Goal: Contribute content: Contribute content

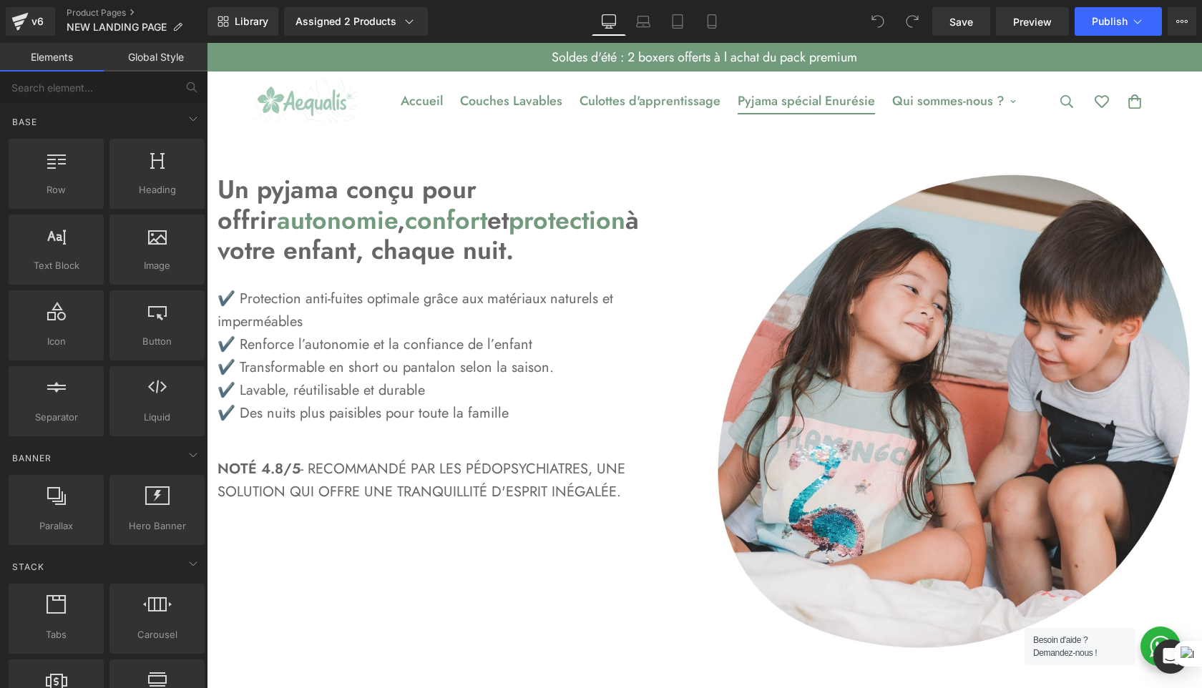
click at [807, 102] on link "Pyjama spécial Enurésie" at bounding box center [806, 101] width 154 height 48
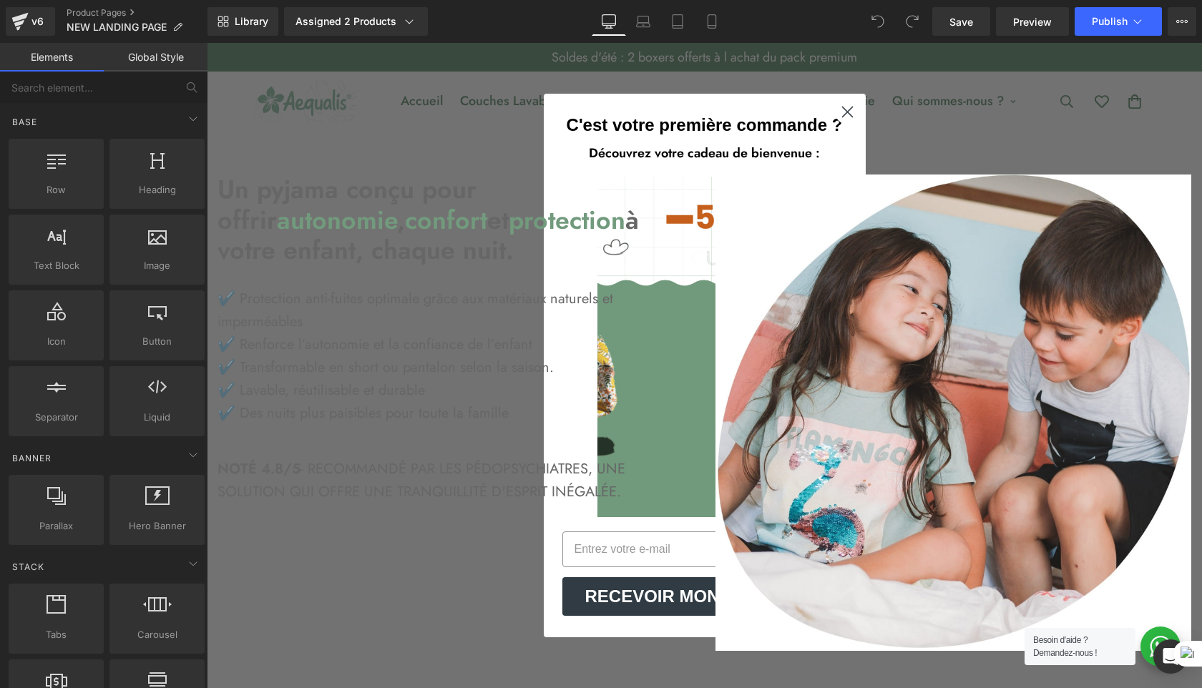
click at [1003, 127] on div "Close dialog C'est votre première commande ? Découvrez votre cadeau de bienvenu…" at bounding box center [704, 365] width 995 height 645
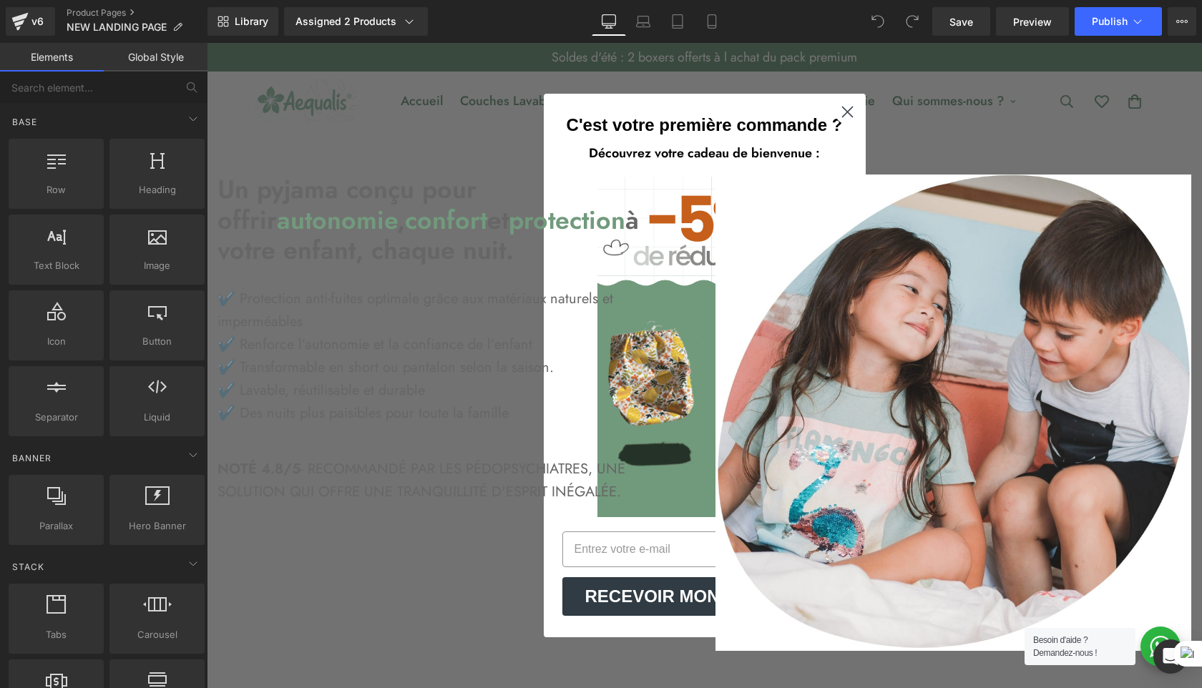
click at [846, 114] on circle "Close dialog" at bounding box center [847, 112] width 24 height 24
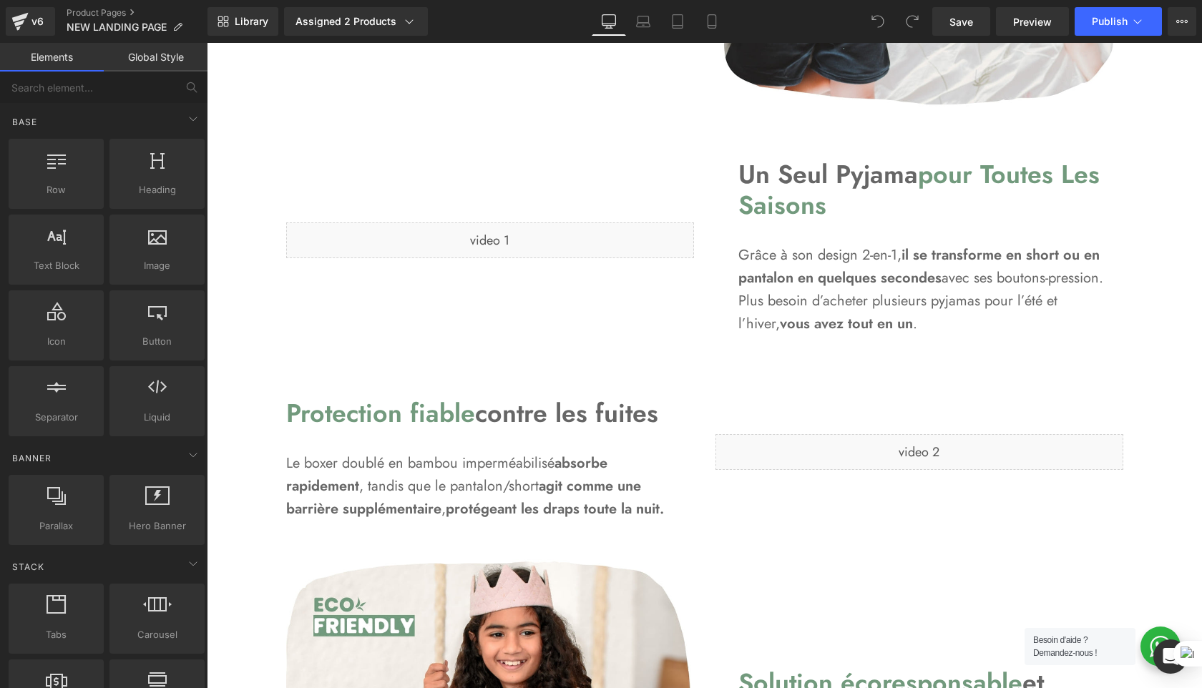
scroll to position [1326, 0]
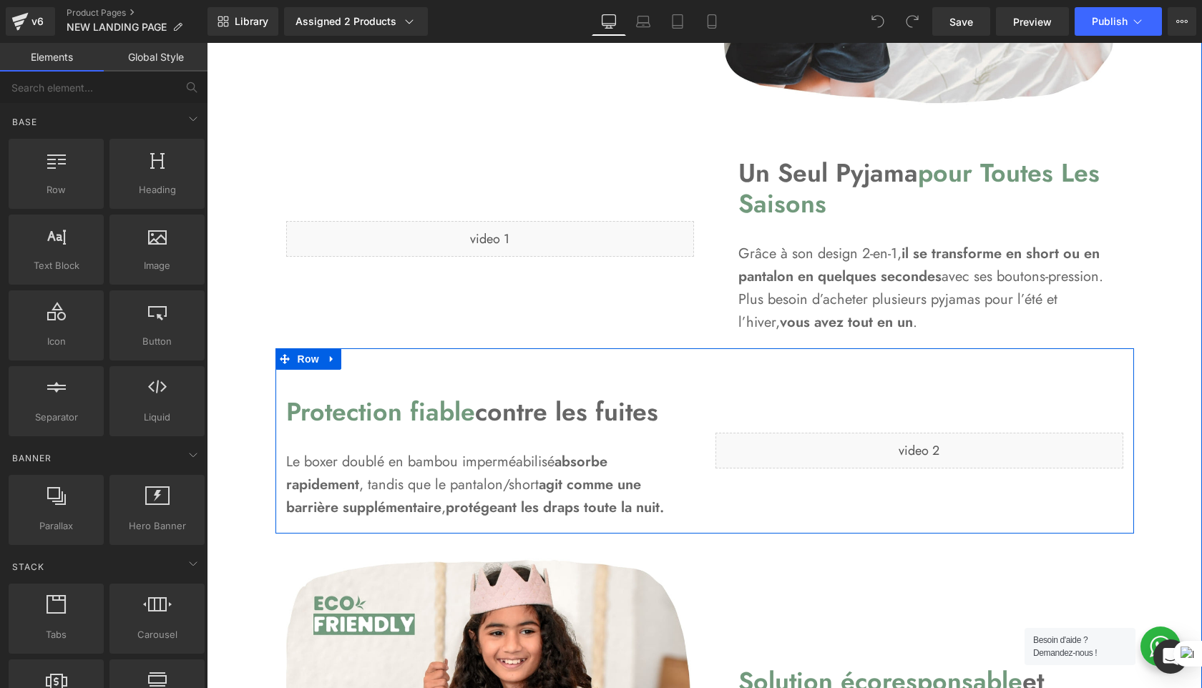
click at [885, 446] on icon at bounding box center [889, 444] width 8 height 9
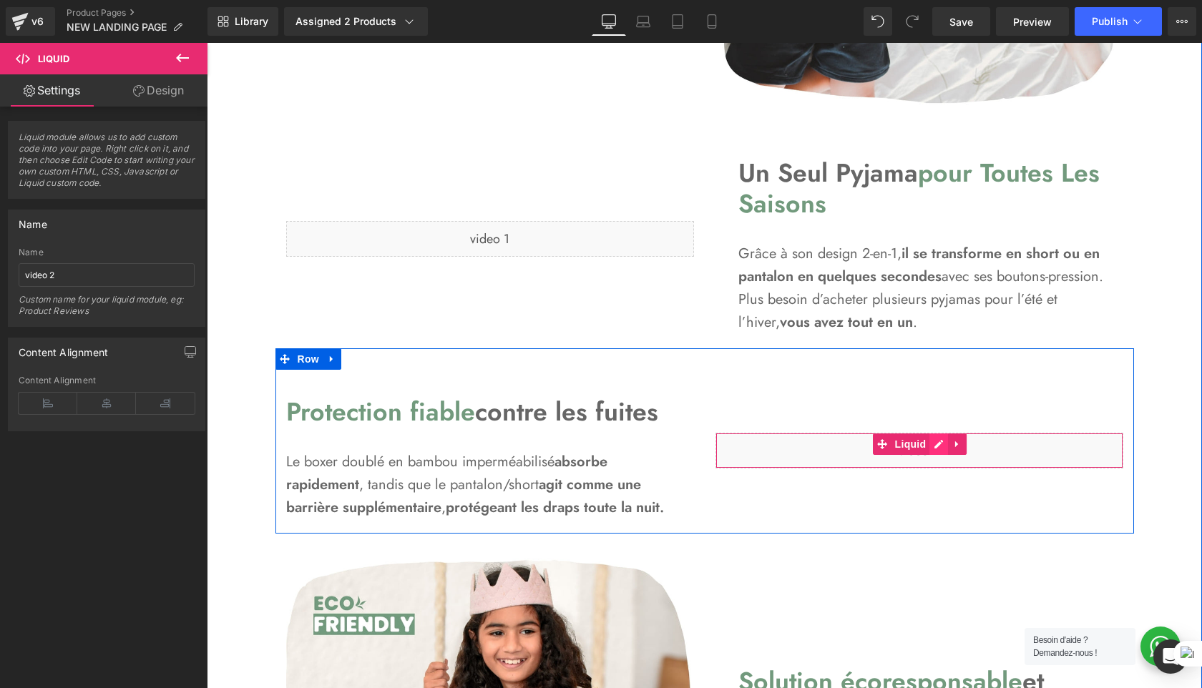
click at [941, 448] on div "Liquid" at bounding box center [919, 451] width 408 height 36
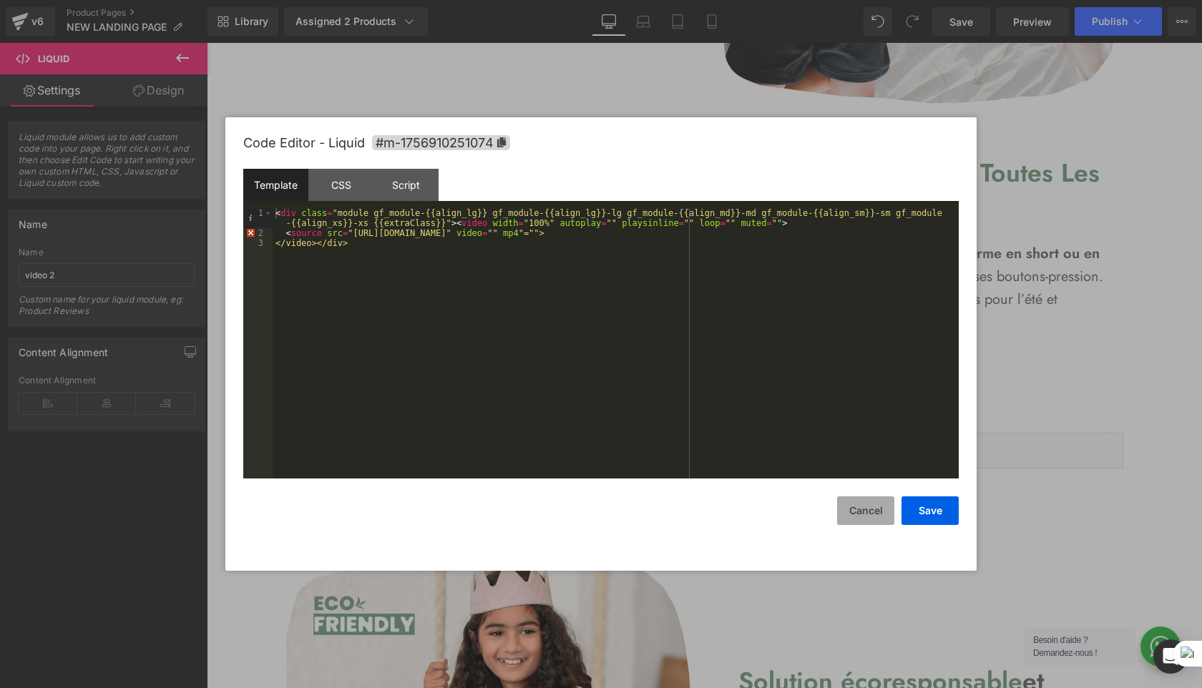
click at [868, 507] on button "Cancel" at bounding box center [865, 510] width 57 height 29
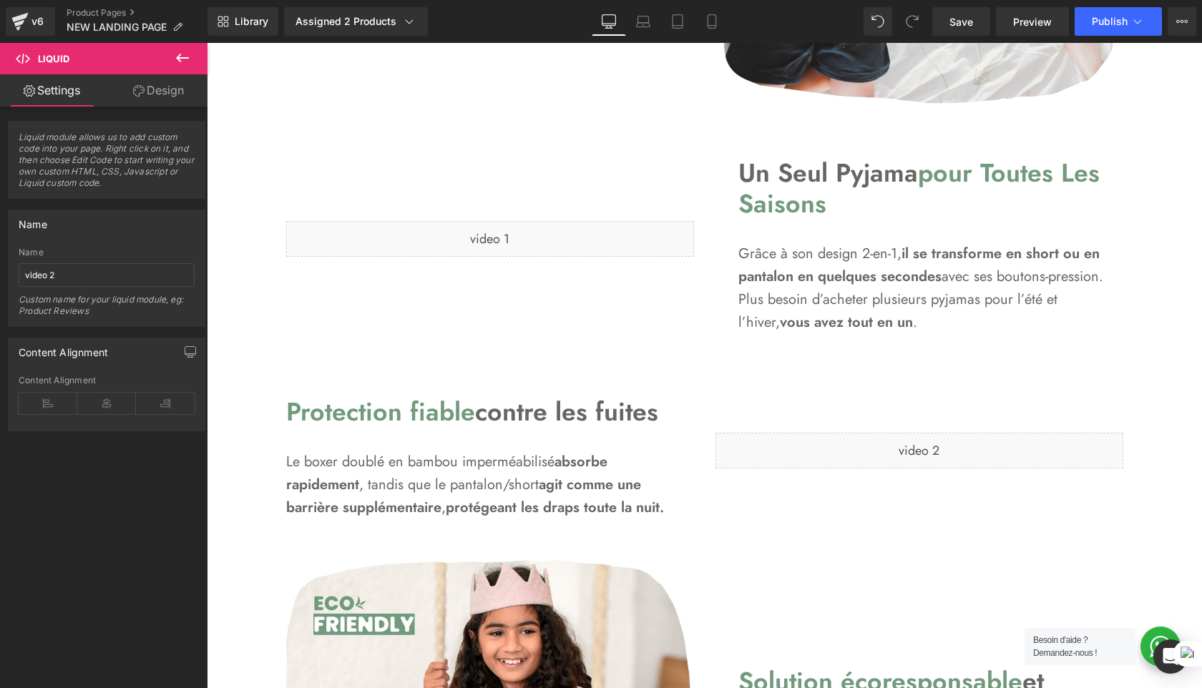
click at [974, 450] on div "Liquid" at bounding box center [919, 451] width 408 height 36
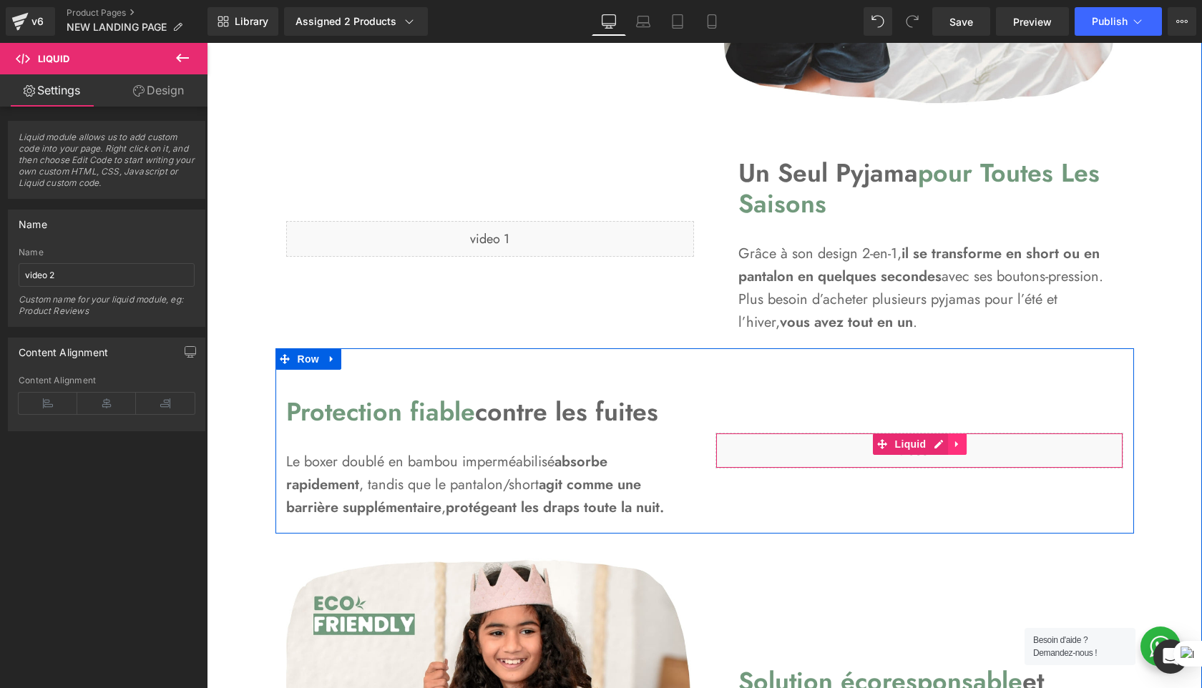
click at [956, 442] on icon at bounding box center [957, 444] width 10 height 11
click at [962, 443] on icon at bounding box center [966, 444] width 10 height 10
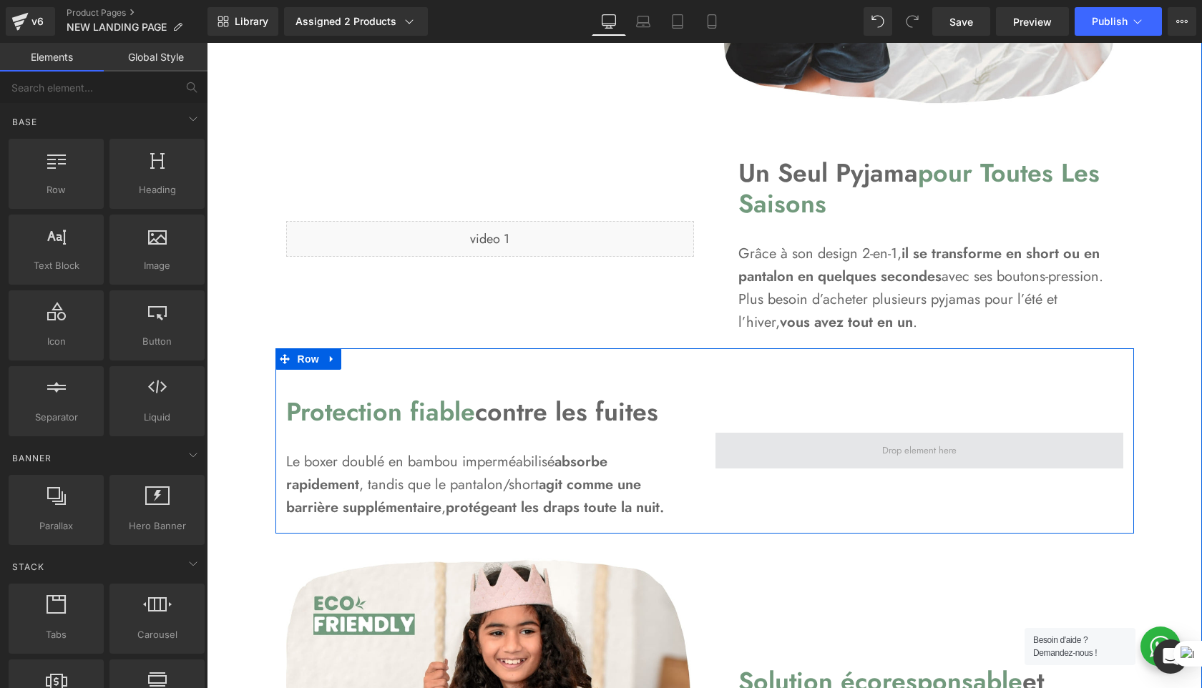
click at [908, 456] on span at bounding box center [919, 451] width 84 height 21
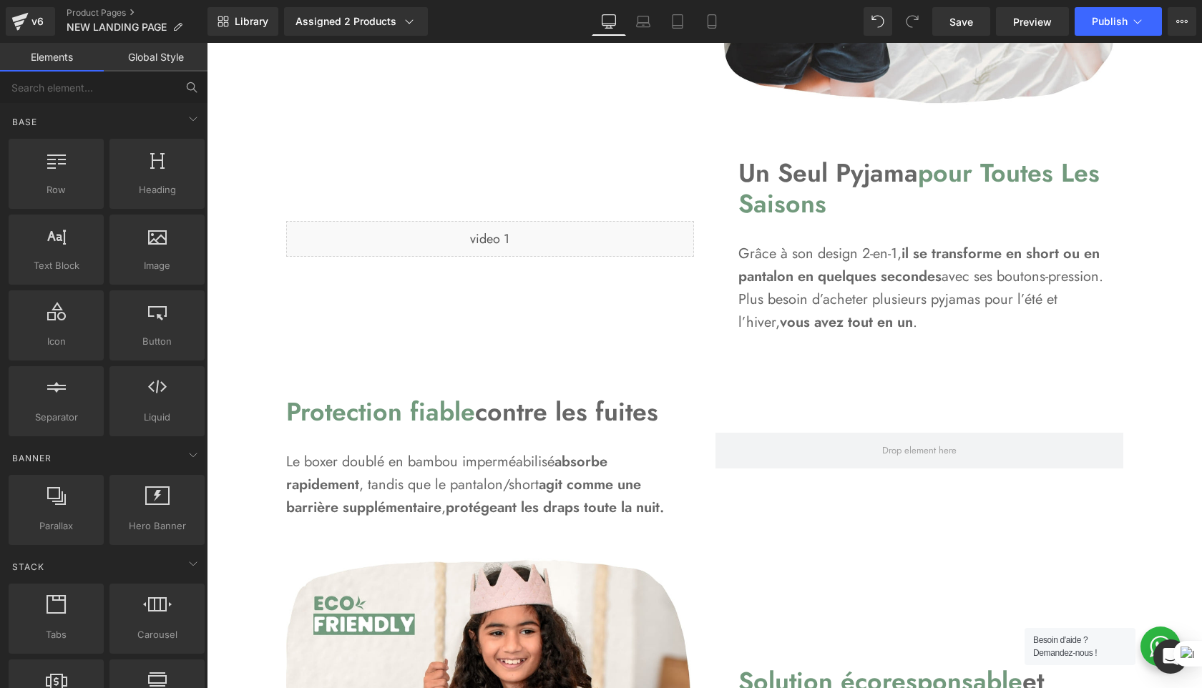
click at [189, 84] on icon at bounding box center [191, 87] width 13 height 13
click at [125, 87] on input "text" at bounding box center [88, 87] width 176 height 31
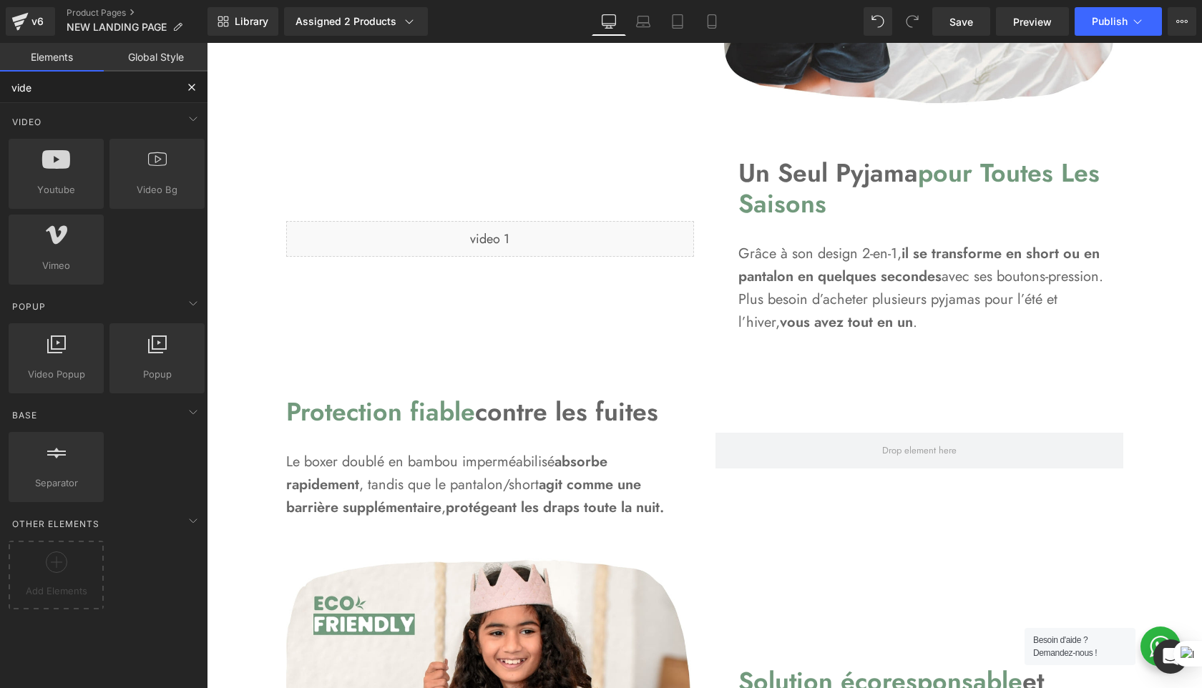
type input "video"
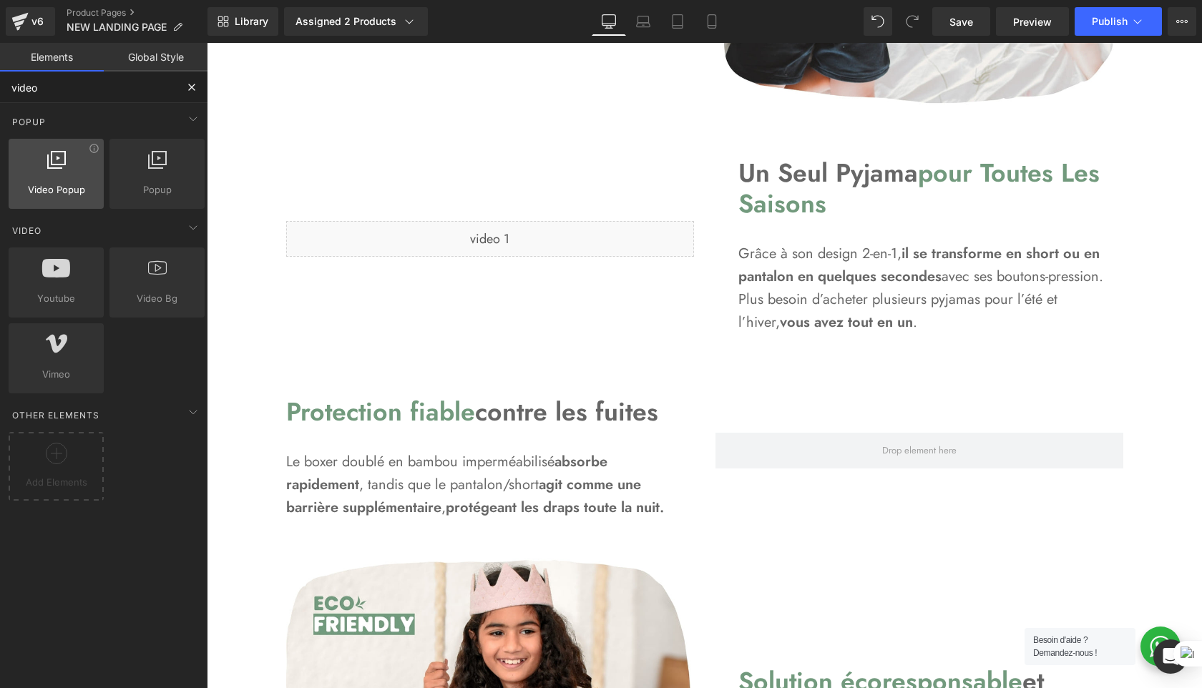
click at [69, 175] on div at bounding box center [56, 166] width 87 height 32
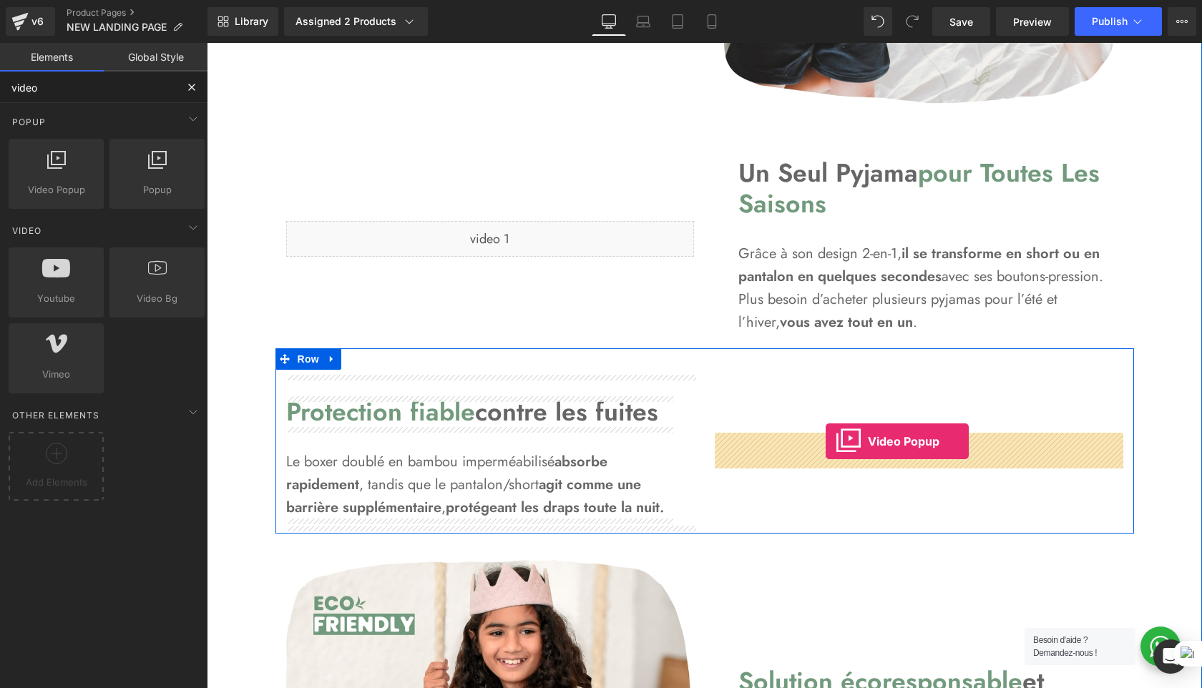
drag, startPoint x: 283, startPoint y: 212, endPoint x: 825, endPoint y: 441, distance: 589.4
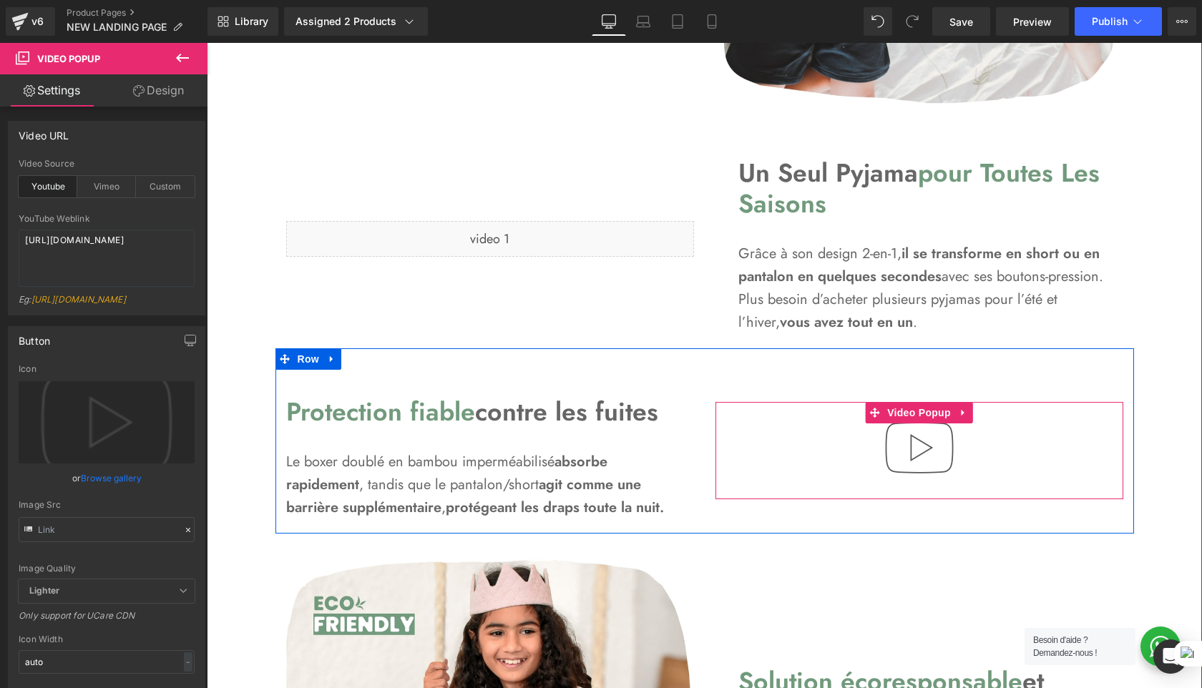
click at [930, 451] on img at bounding box center [919, 448] width 92 height 92
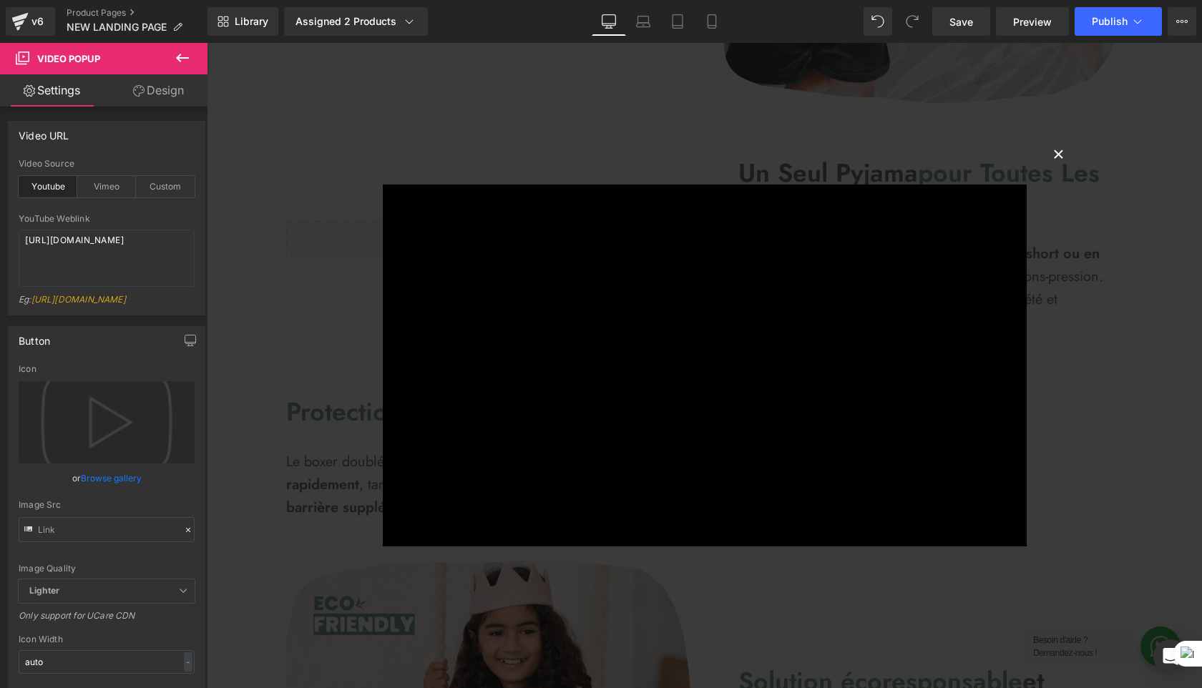
click at [1059, 156] on button "×" at bounding box center [1058, 153] width 29 height 29
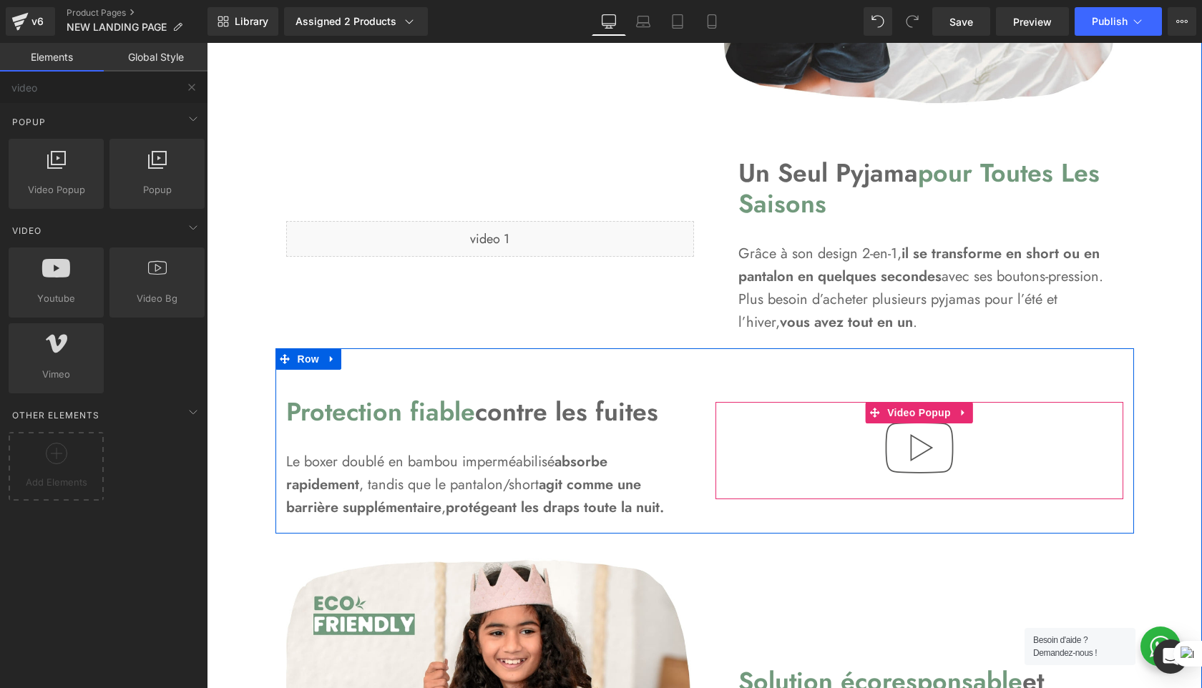
click at [908, 451] on img at bounding box center [919, 448] width 92 height 92
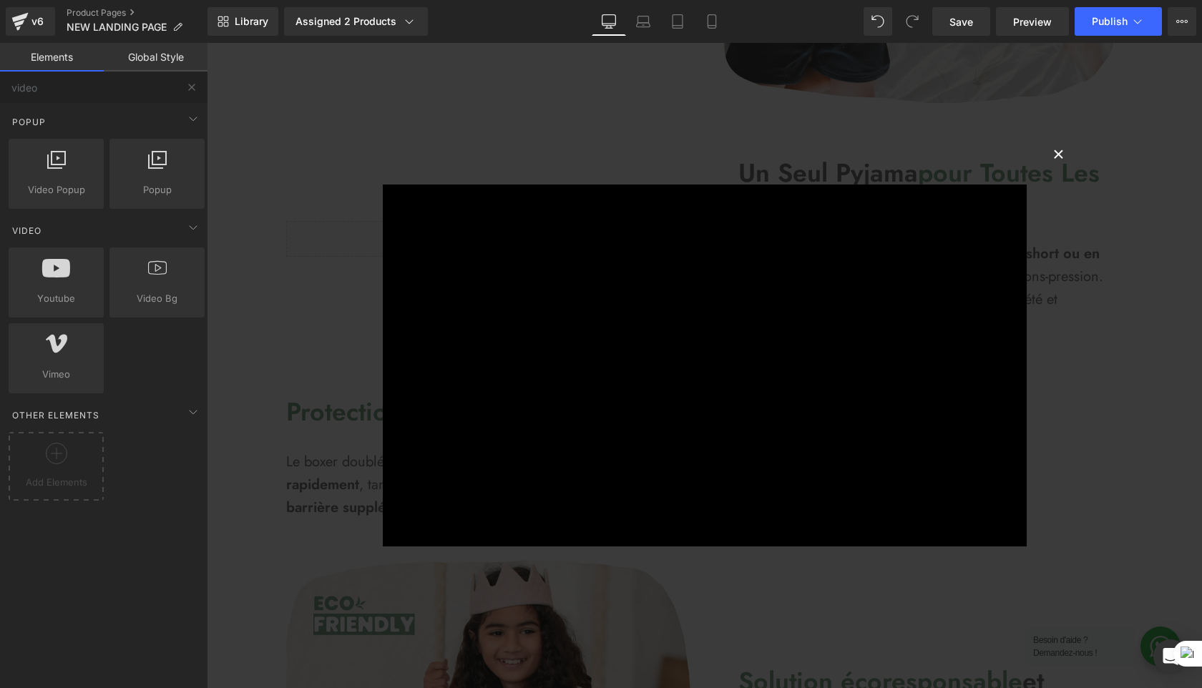
click at [1055, 159] on button "×" at bounding box center [1058, 153] width 29 height 29
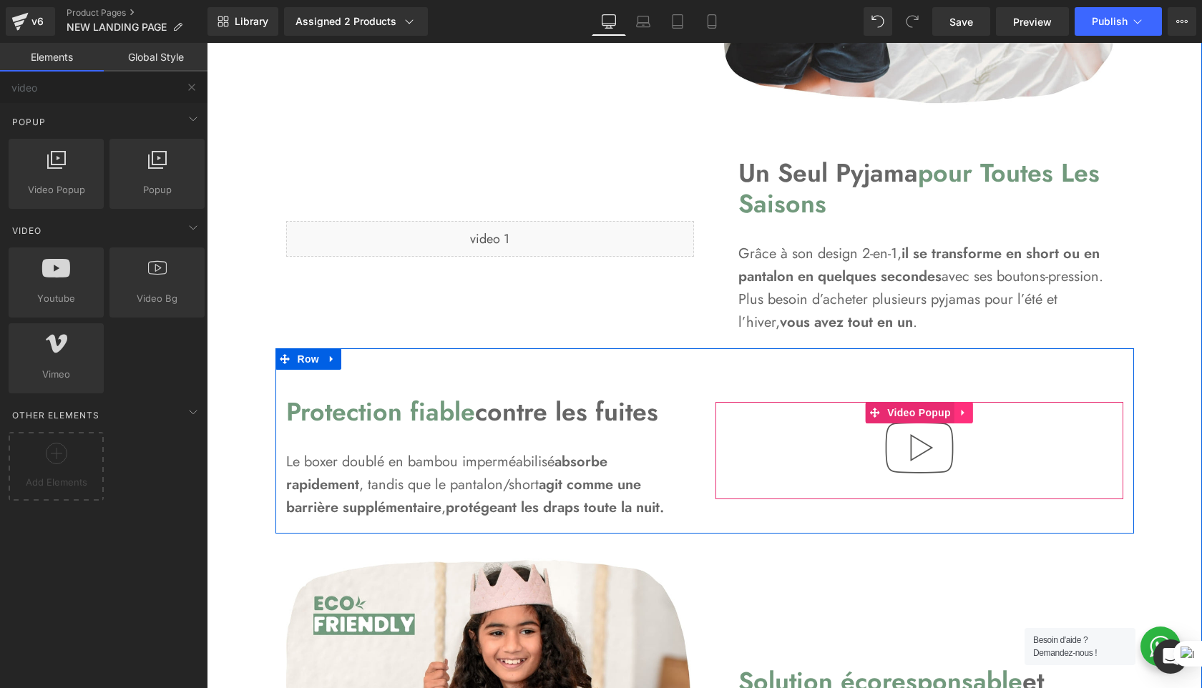
click at [966, 411] on icon at bounding box center [963, 413] width 10 height 11
click at [971, 411] on icon at bounding box center [973, 413] width 10 height 11
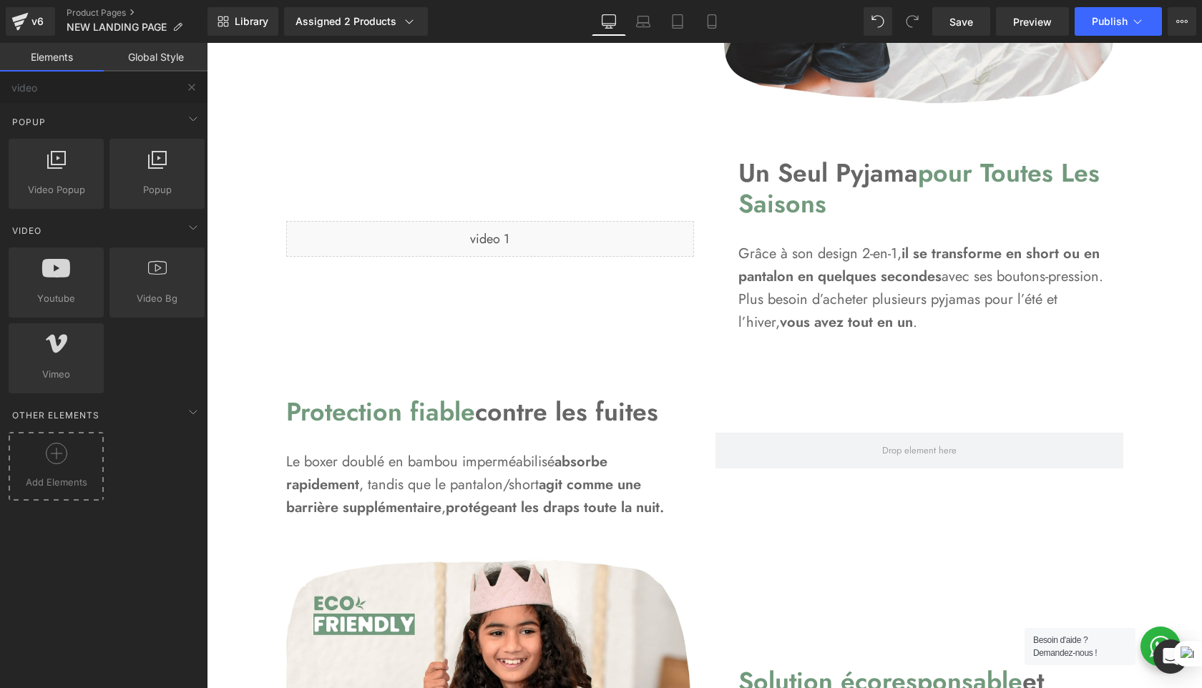
click at [30, 473] on div at bounding box center [56, 459] width 88 height 32
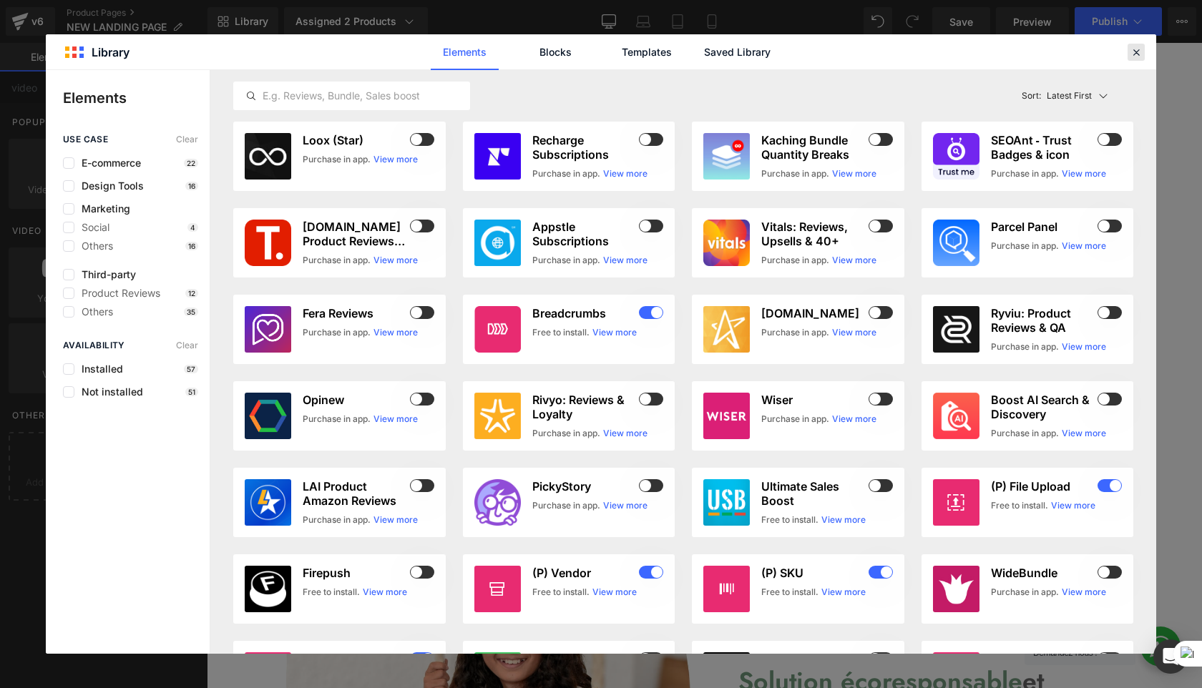
click at [1139, 44] on div at bounding box center [1135, 52] width 17 height 17
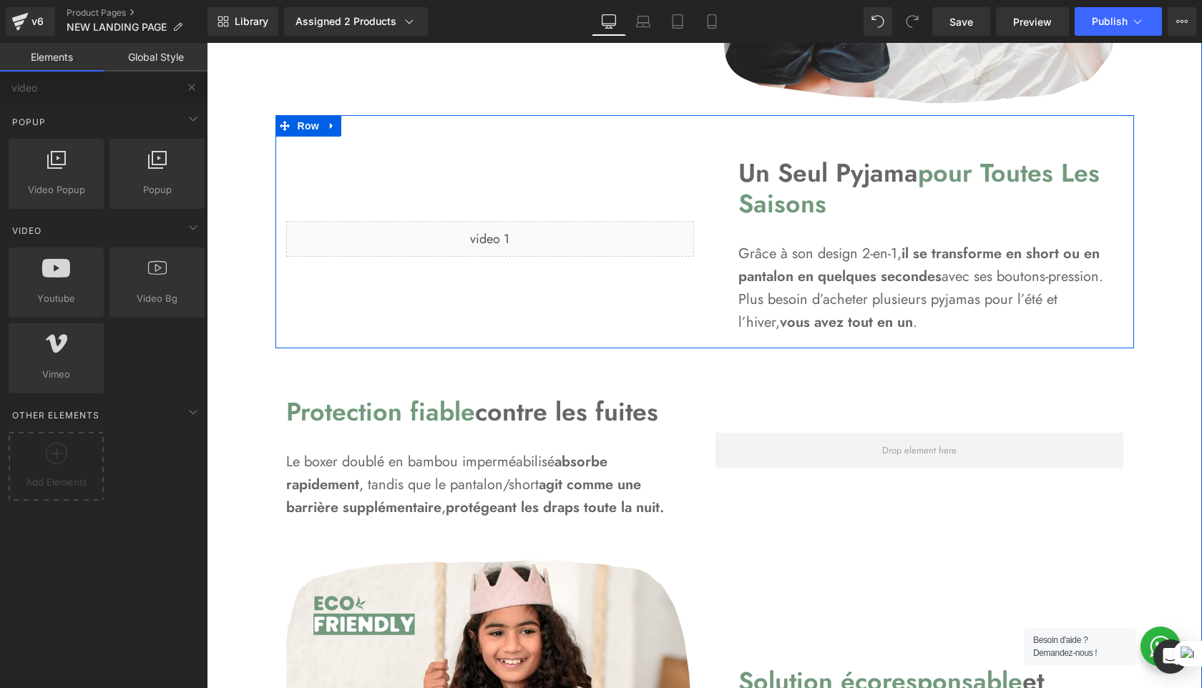
click at [624, 257] on div "Liquid" at bounding box center [490, 239] width 408 height 36
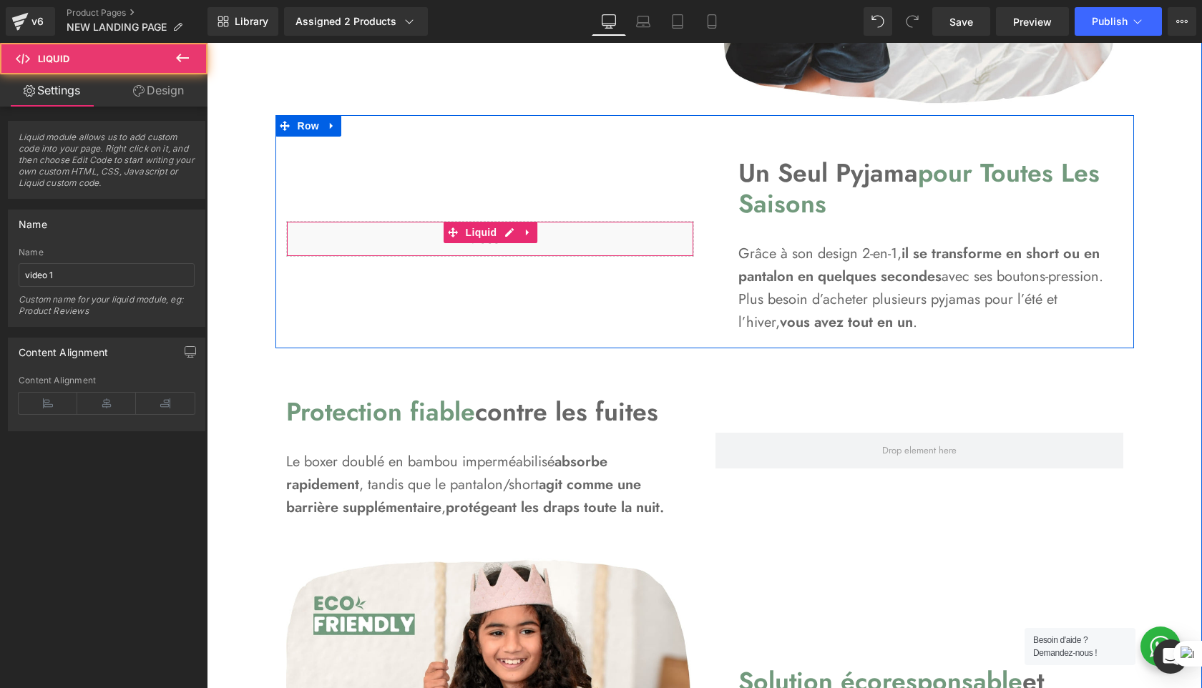
click at [638, 232] on div "Liquid" at bounding box center [490, 239] width 408 height 36
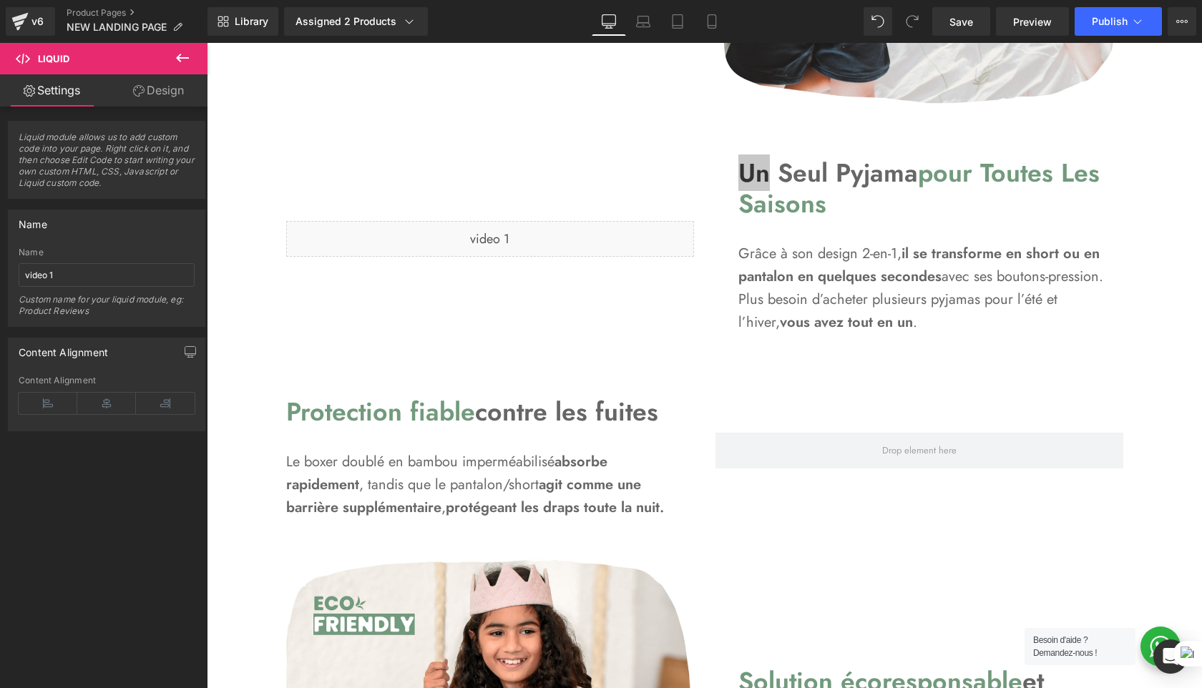
click at [185, 64] on icon at bounding box center [182, 57] width 17 height 17
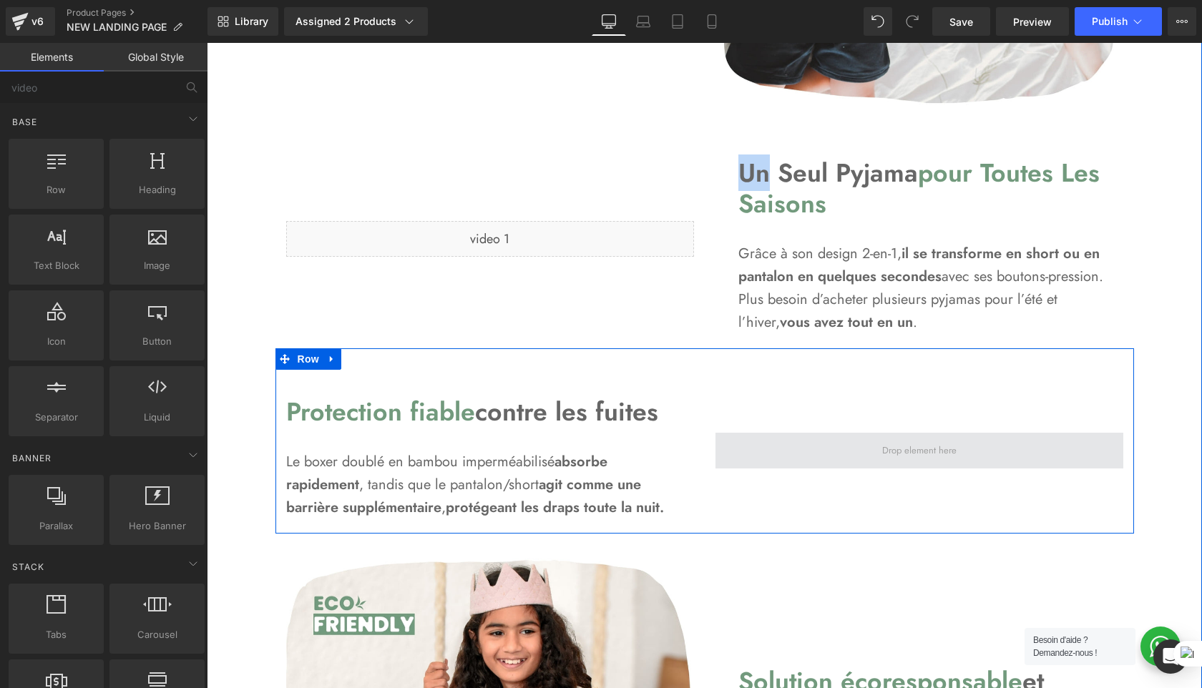
click at [929, 463] on span at bounding box center [919, 451] width 408 height 36
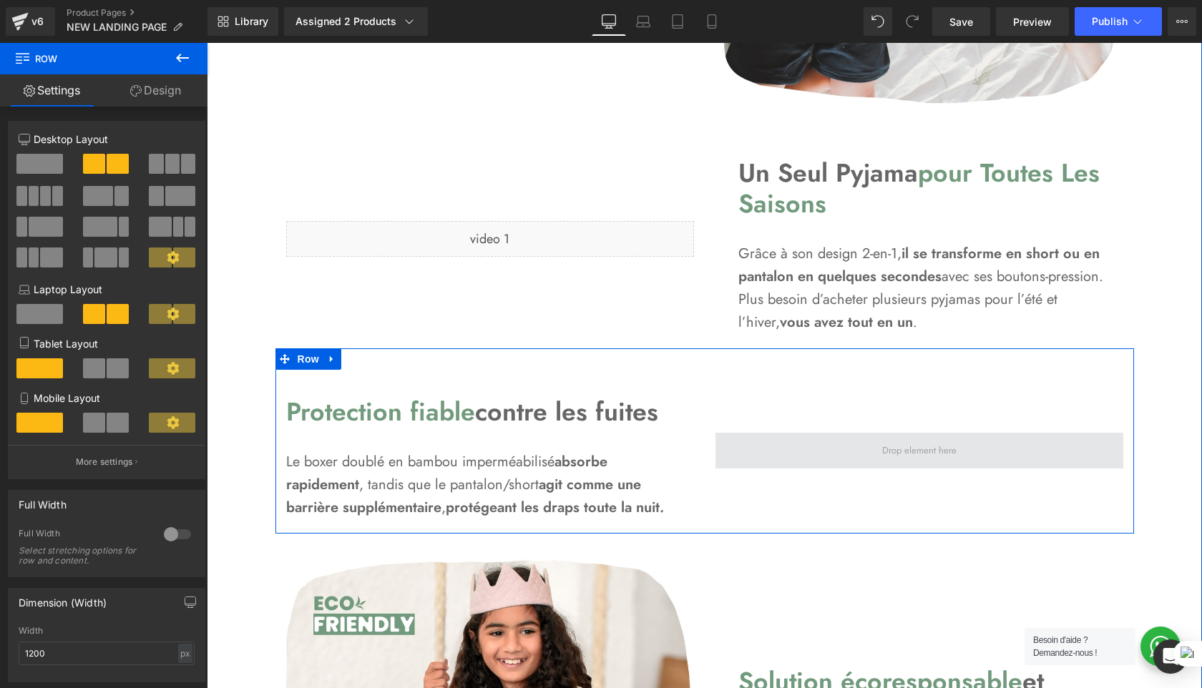
click at [943, 453] on span at bounding box center [919, 451] width 84 height 21
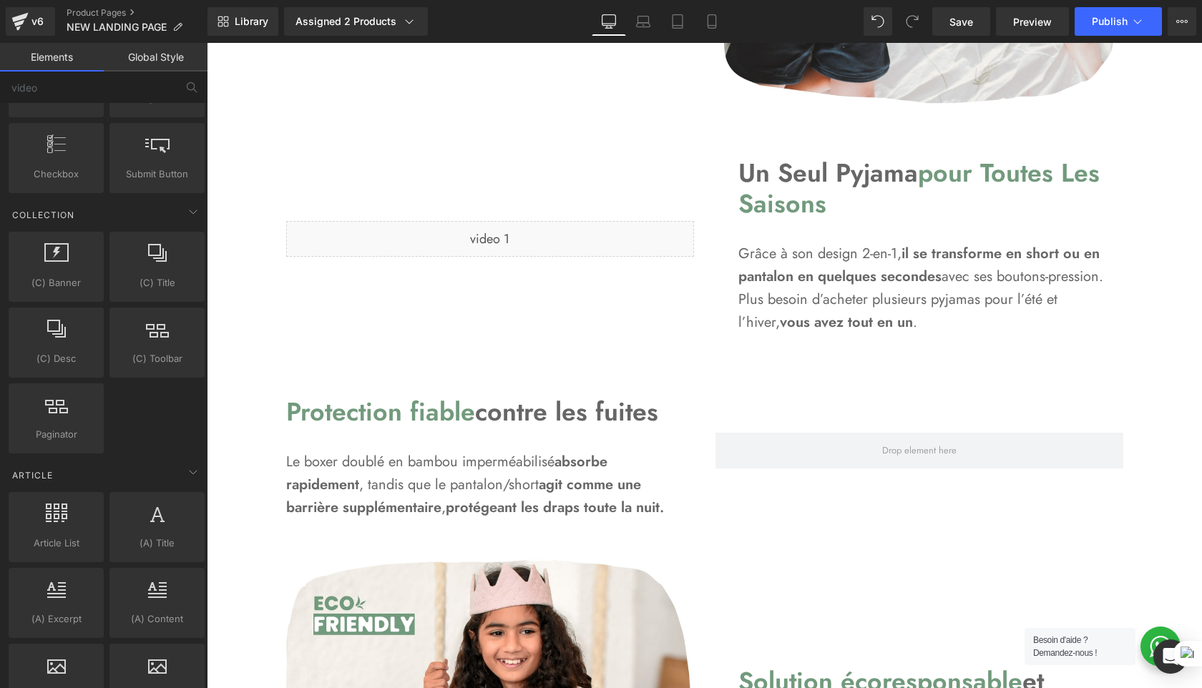
scroll to position [2372, 0]
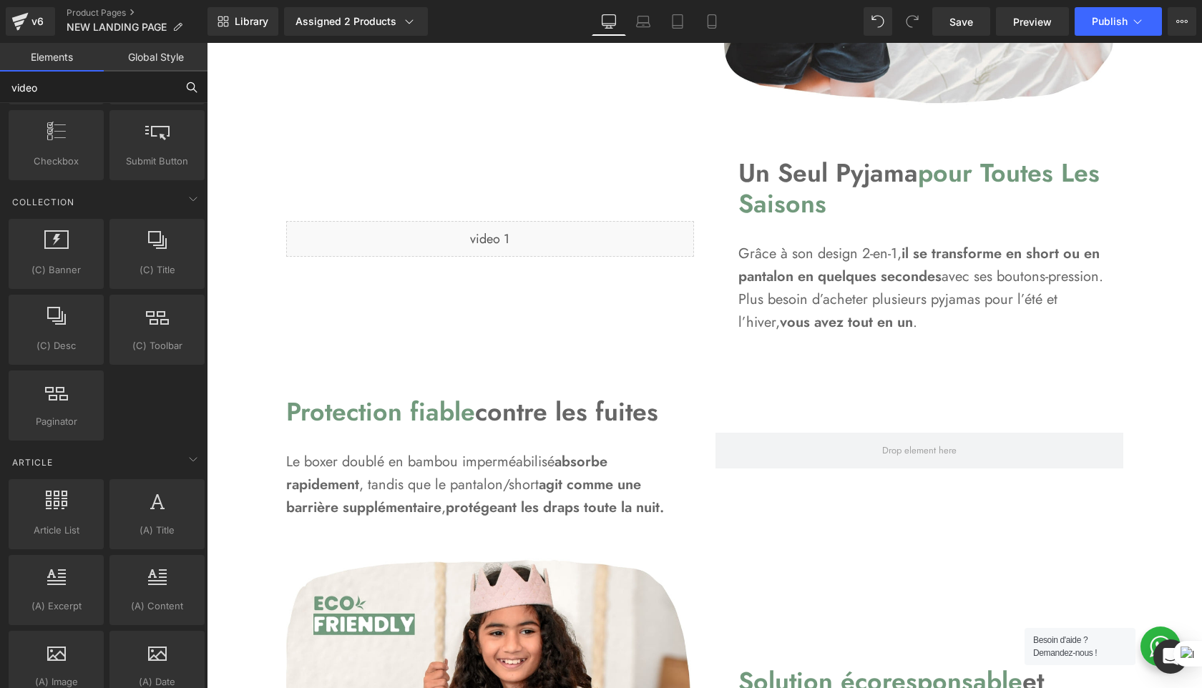
click at [162, 78] on input "video" at bounding box center [88, 87] width 176 height 31
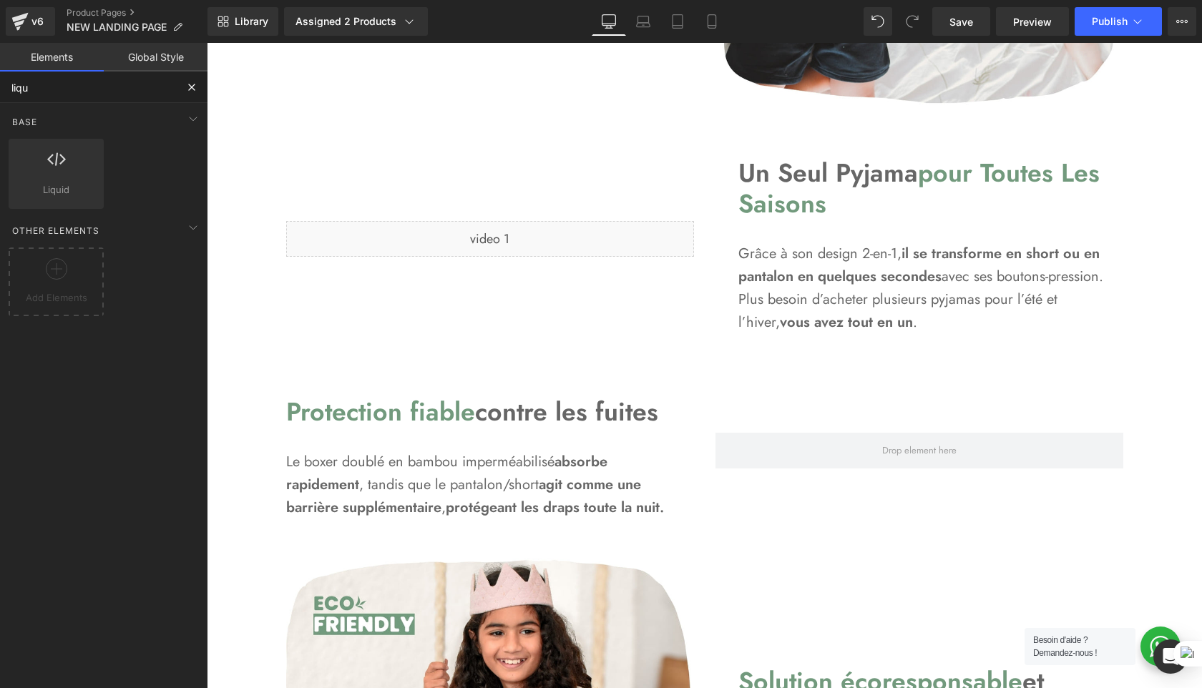
scroll to position [0, 0]
type input "liqui"
click at [37, 176] on div at bounding box center [56, 166] width 87 height 32
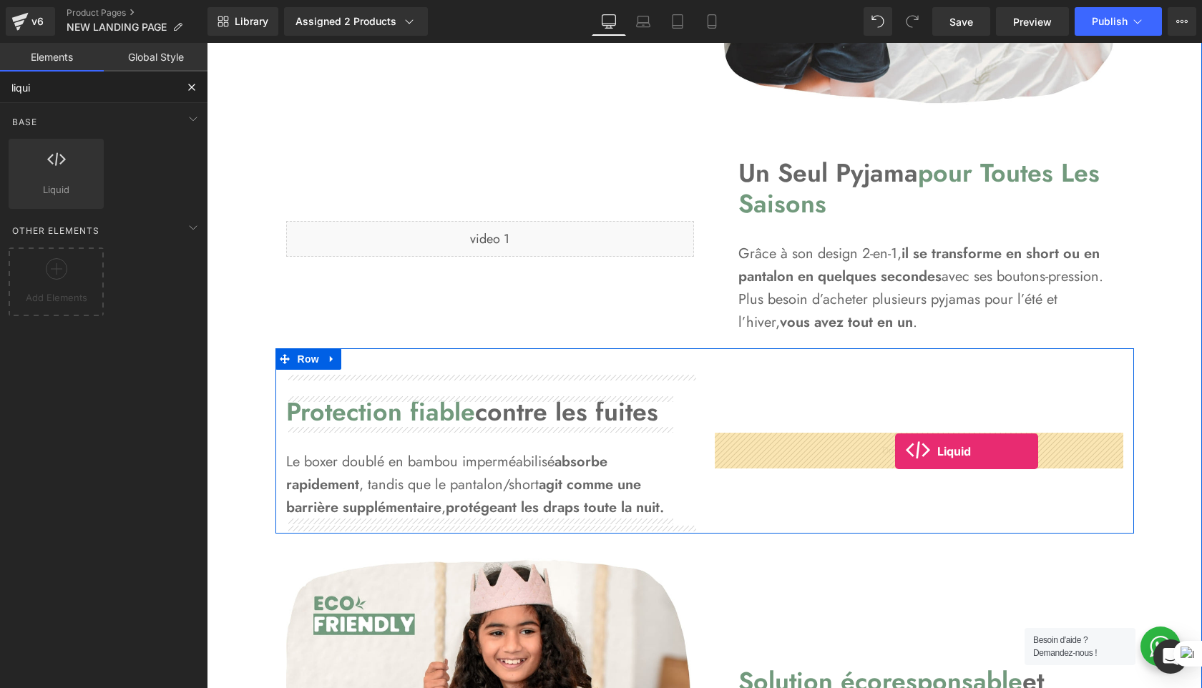
drag, startPoint x: 244, startPoint y: 219, endPoint x: 895, endPoint y: 451, distance: 691.1
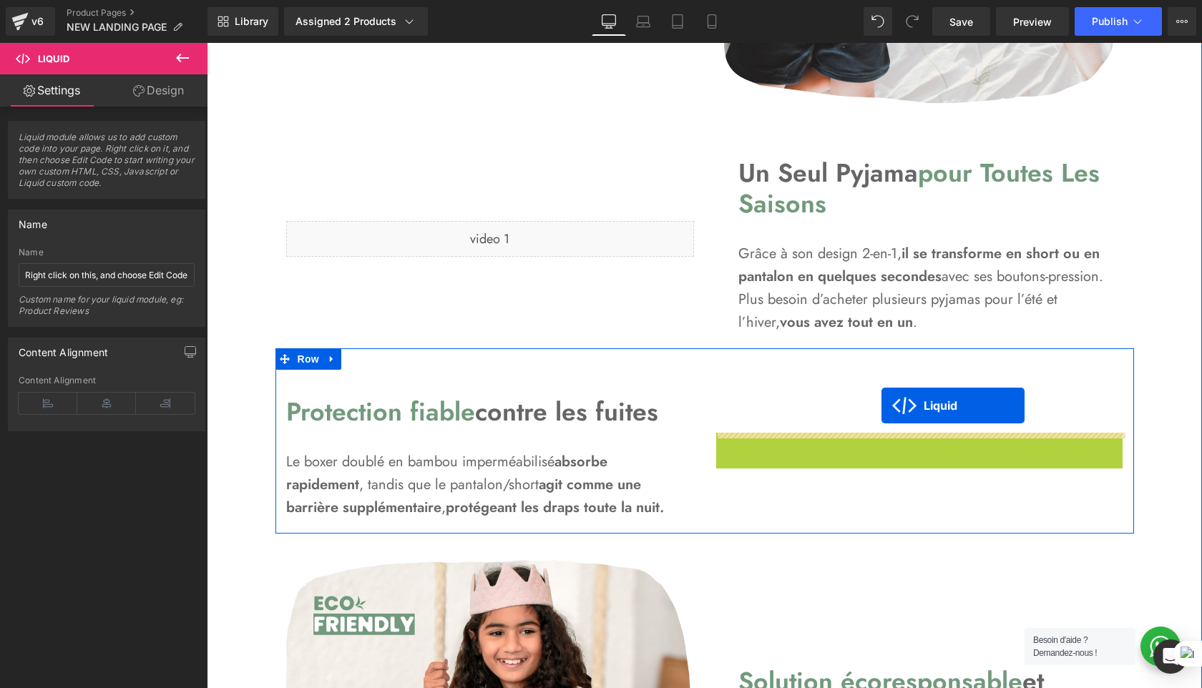
drag, startPoint x: 880, startPoint y: 444, endPoint x: 881, endPoint y: 406, distance: 38.6
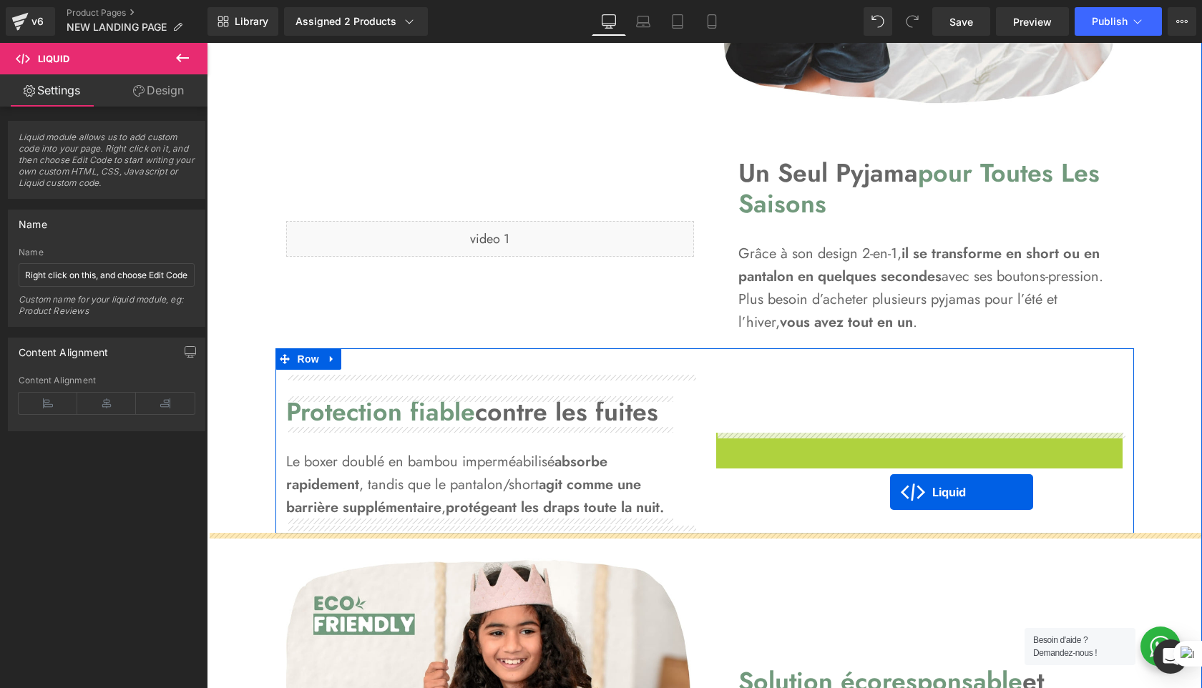
drag, startPoint x: 886, startPoint y: 444, endPoint x: 892, endPoint y: 511, distance: 67.5
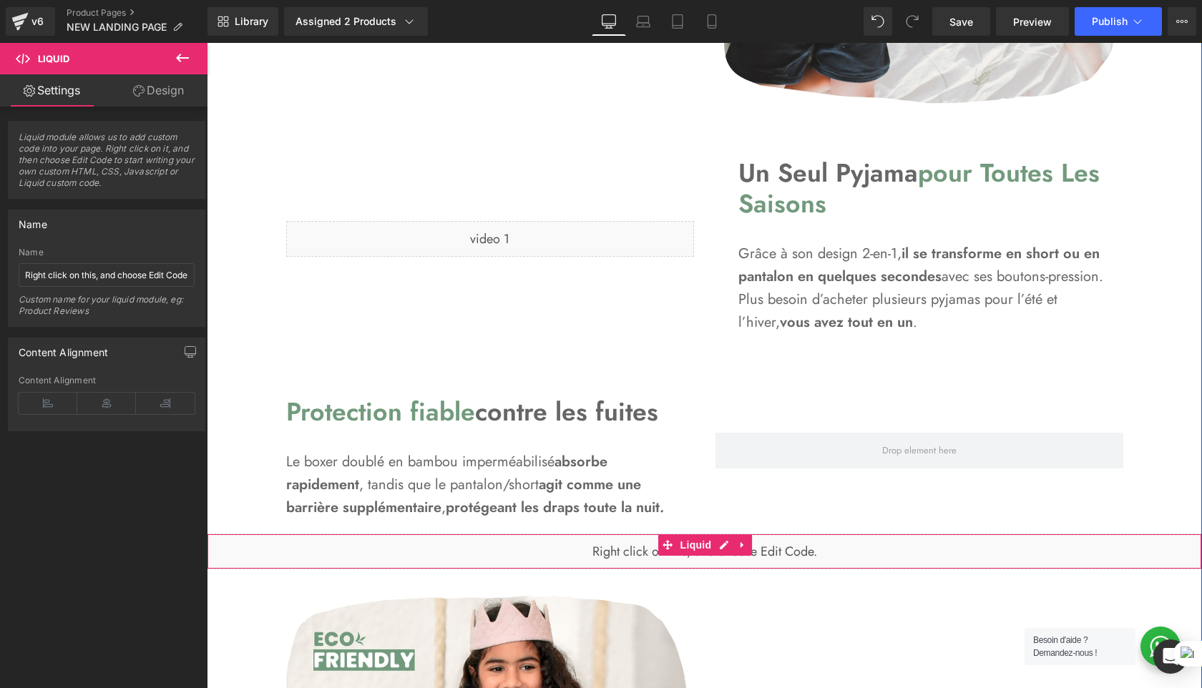
click at [916, 561] on div "Liquid" at bounding box center [704, 552] width 995 height 36
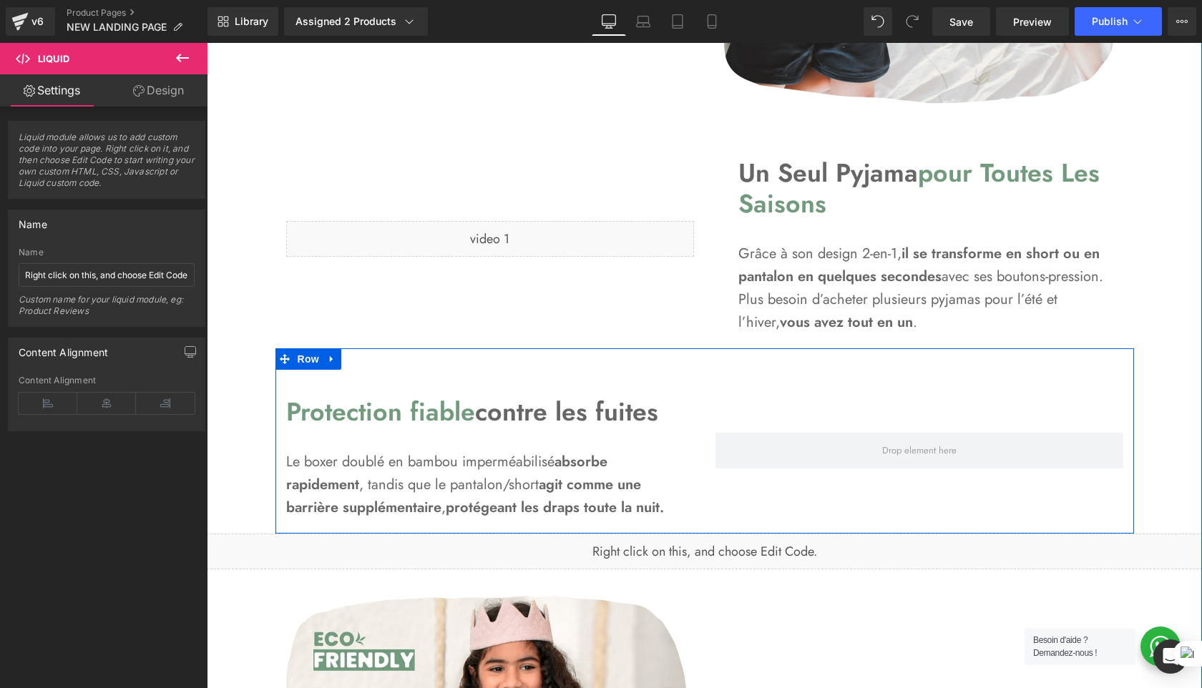
drag, startPoint x: 916, startPoint y: 561, endPoint x: 949, endPoint y: 540, distance: 39.3
click at [949, 540] on div "Liquid" at bounding box center [704, 552] width 995 height 36
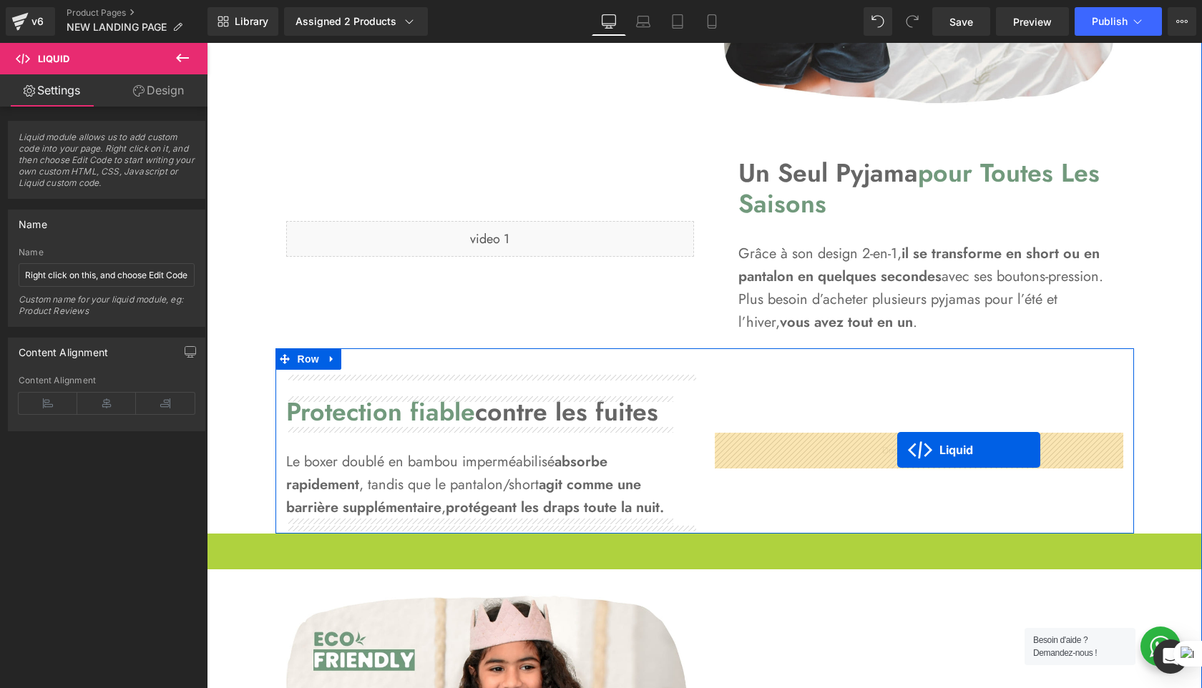
drag, startPoint x: 665, startPoint y: 541, endPoint x: 897, endPoint y: 450, distance: 249.2
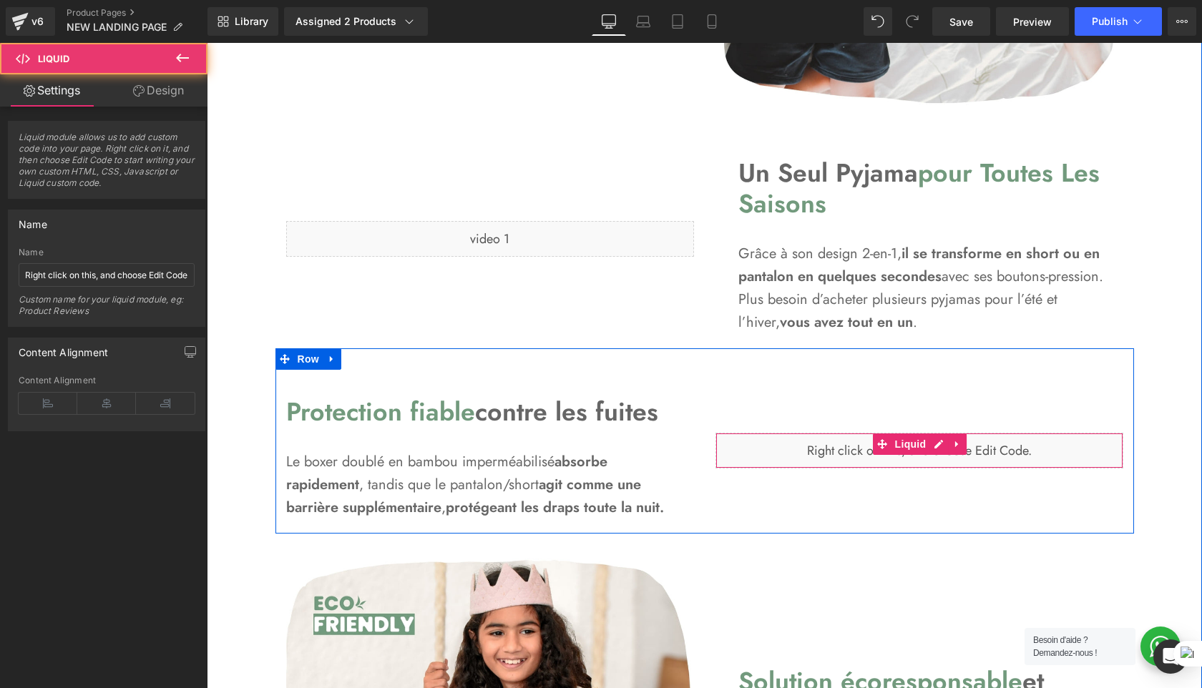
click at [820, 452] on div "Liquid" at bounding box center [919, 451] width 408 height 36
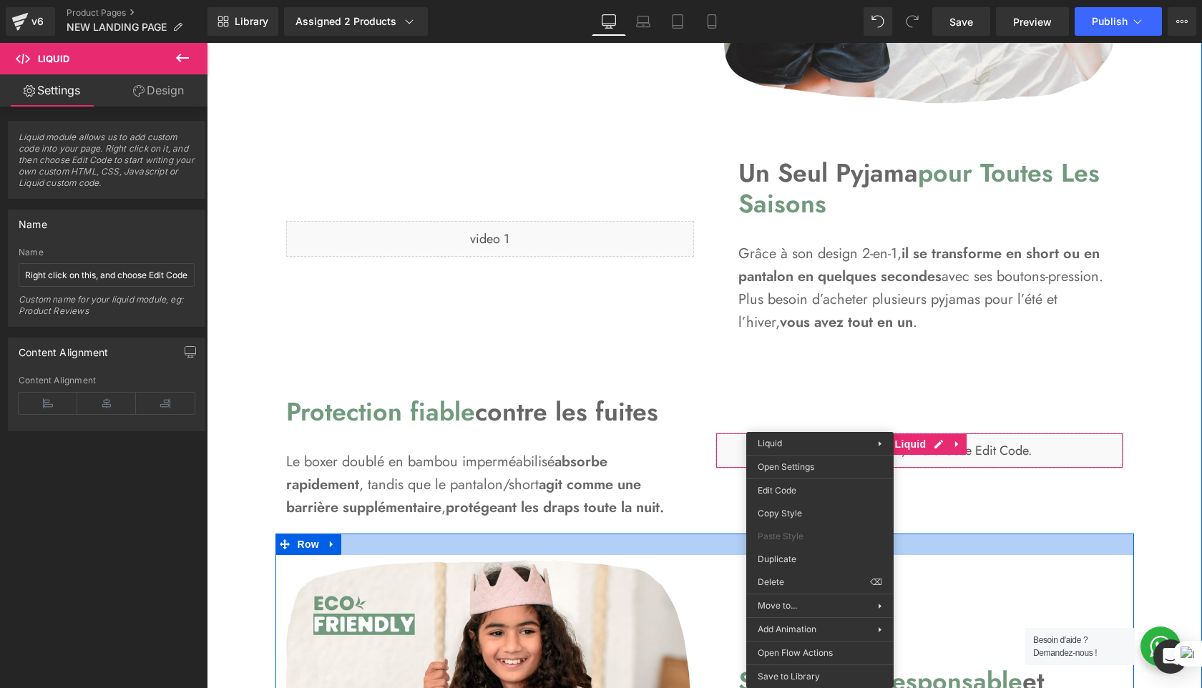
click at [983, 544] on div at bounding box center [704, 544] width 858 height 21
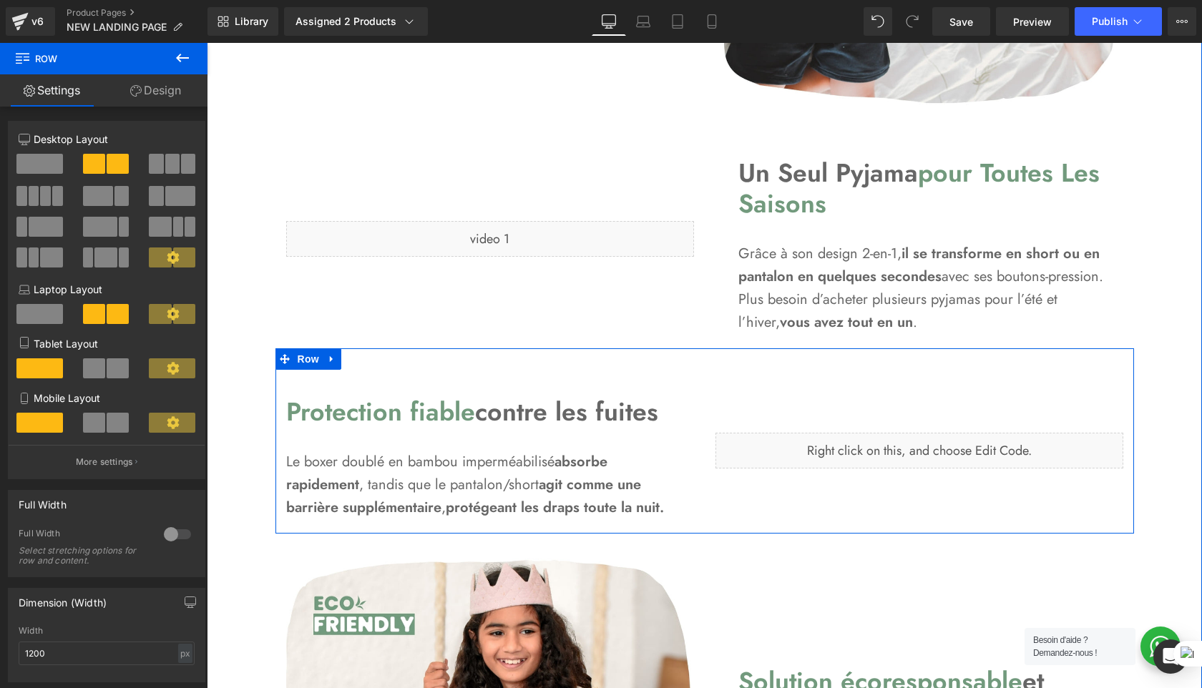
click at [1009, 439] on div "Liquid" at bounding box center [919, 451] width 408 height 36
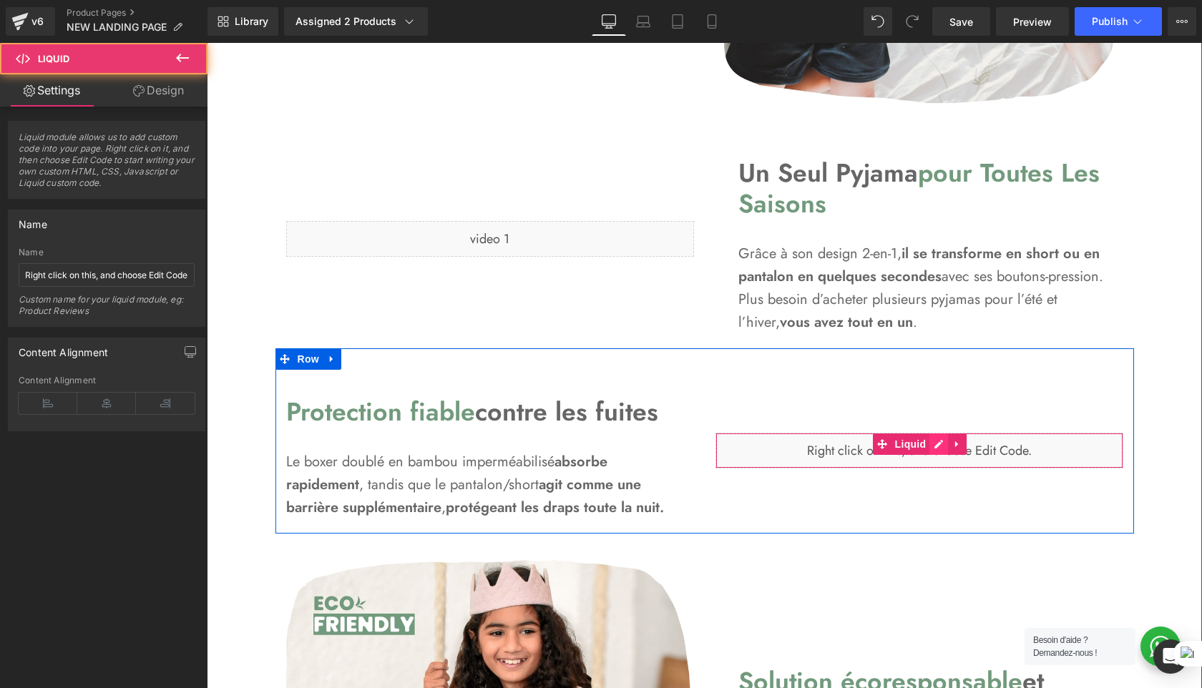
click at [934, 443] on div "Liquid" at bounding box center [919, 451] width 408 height 36
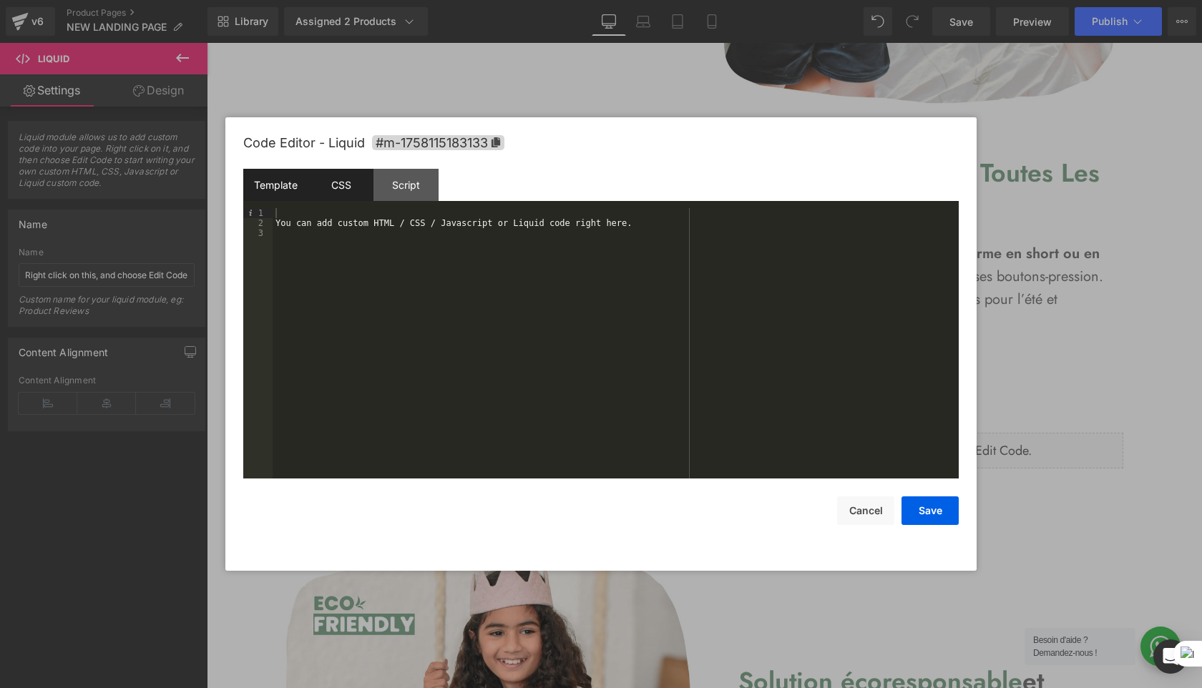
click at [352, 187] on div "CSS" at bounding box center [340, 185] width 65 height 32
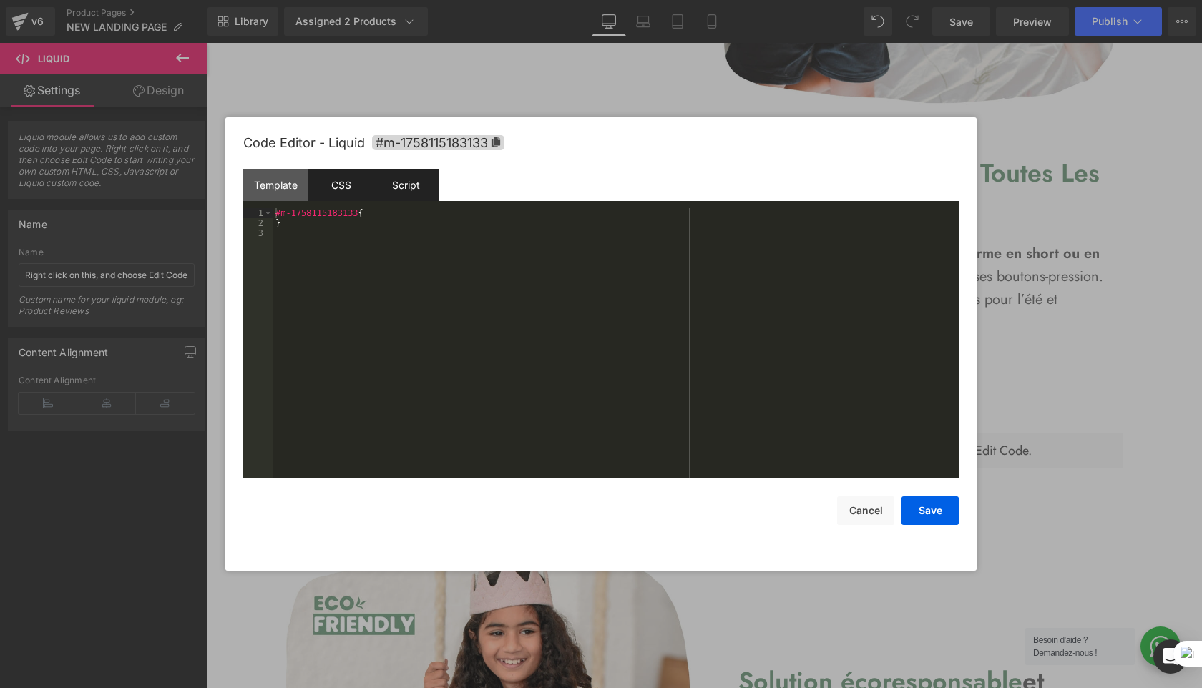
click at [413, 199] on div "Script" at bounding box center [405, 185] width 65 height 32
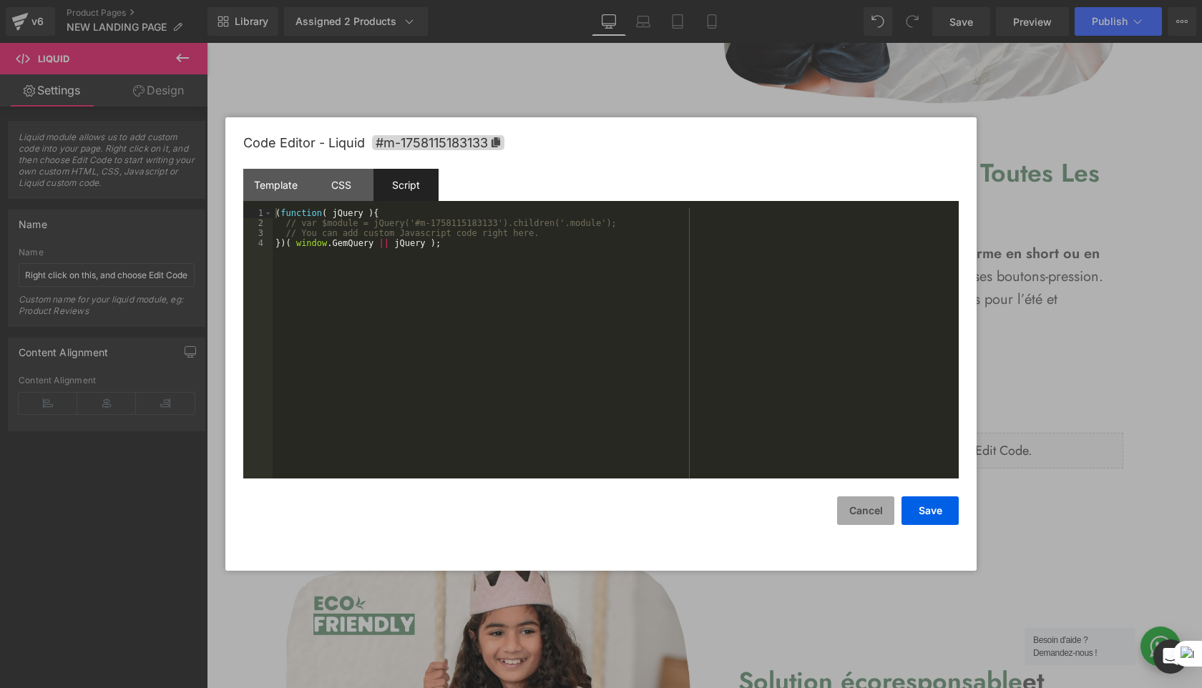
click at [875, 511] on button "Cancel" at bounding box center [865, 510] width 57 height 29
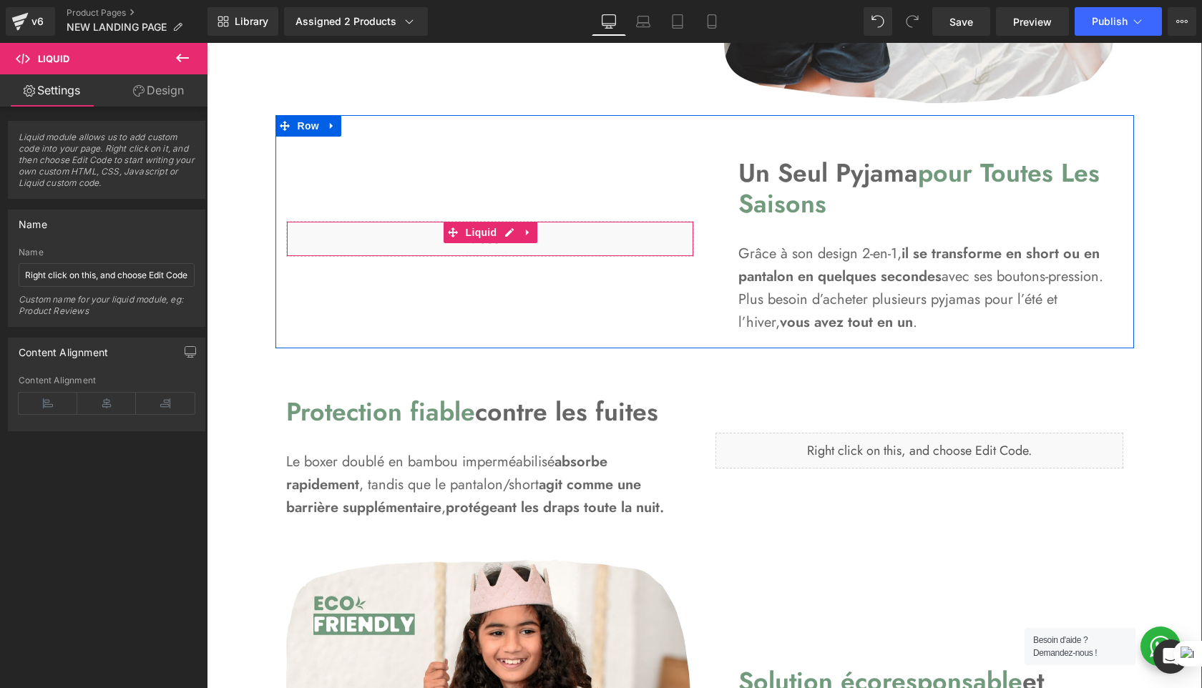
click at [572, 232] on div "Liquid" at bounding box center [490, 239] width 408 height 36
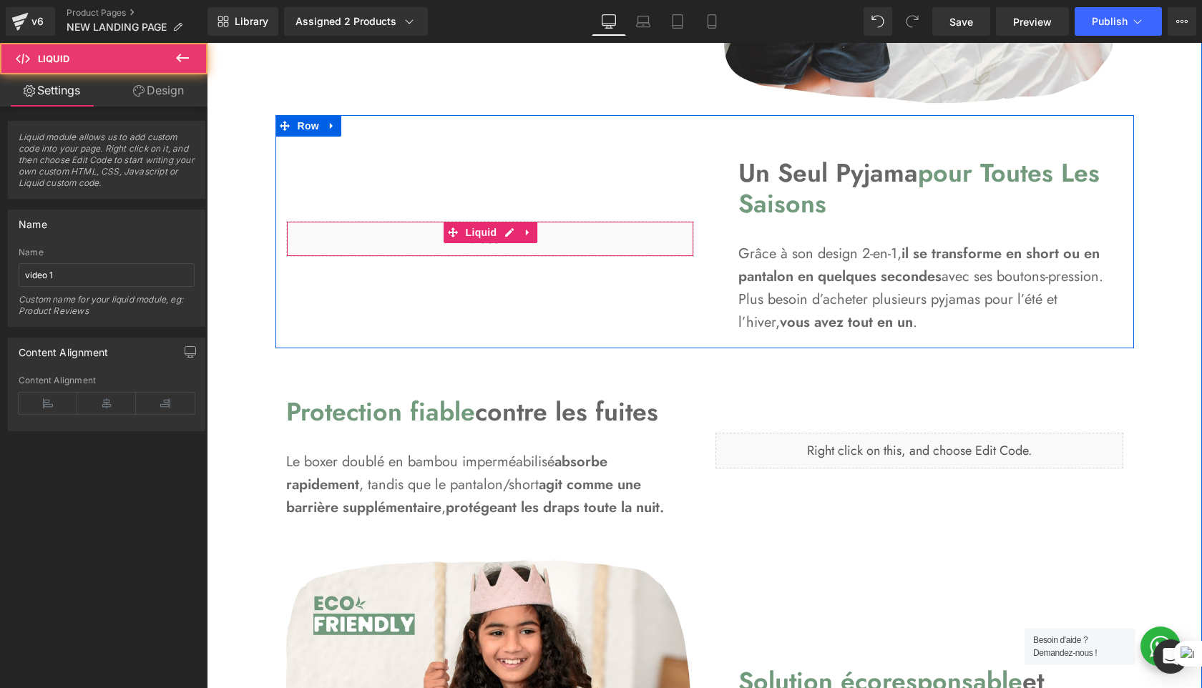
click at [560, 250] on div "Liquid" at bounding box center [490, 239] width 408 height 36
click at [532, 233] on icon at bounding box center [528, 232] width 10 height 11
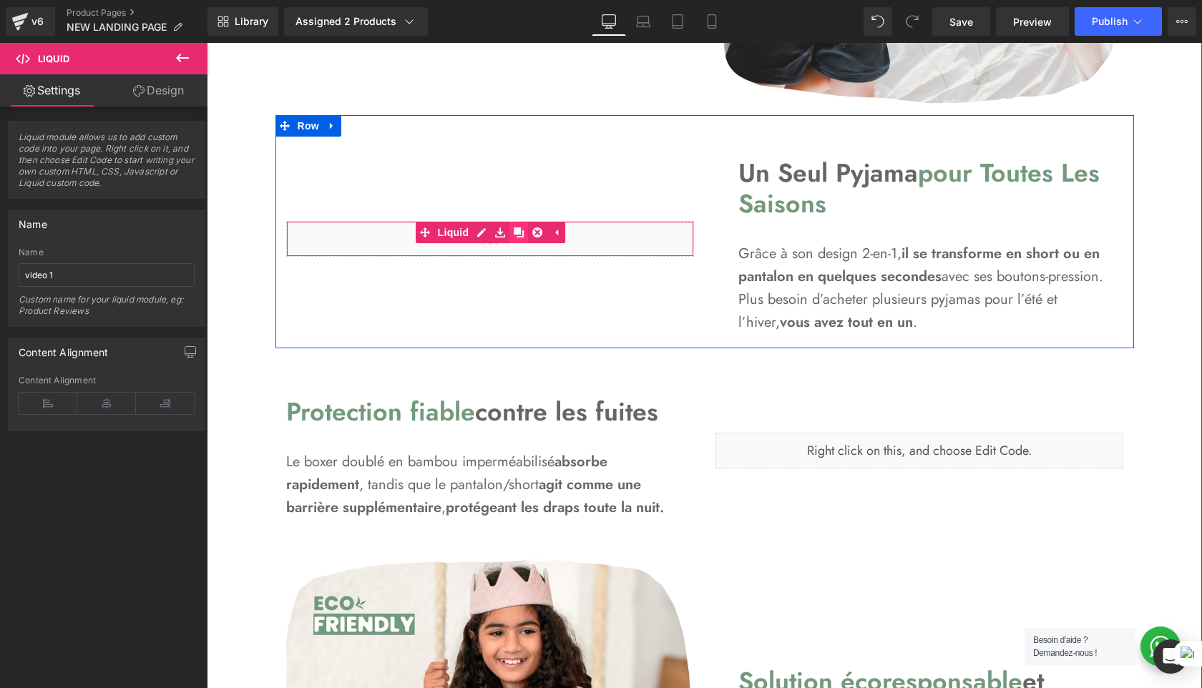
click at [516, 232] on icon at bounding box center [519, 232] width 10 height 10
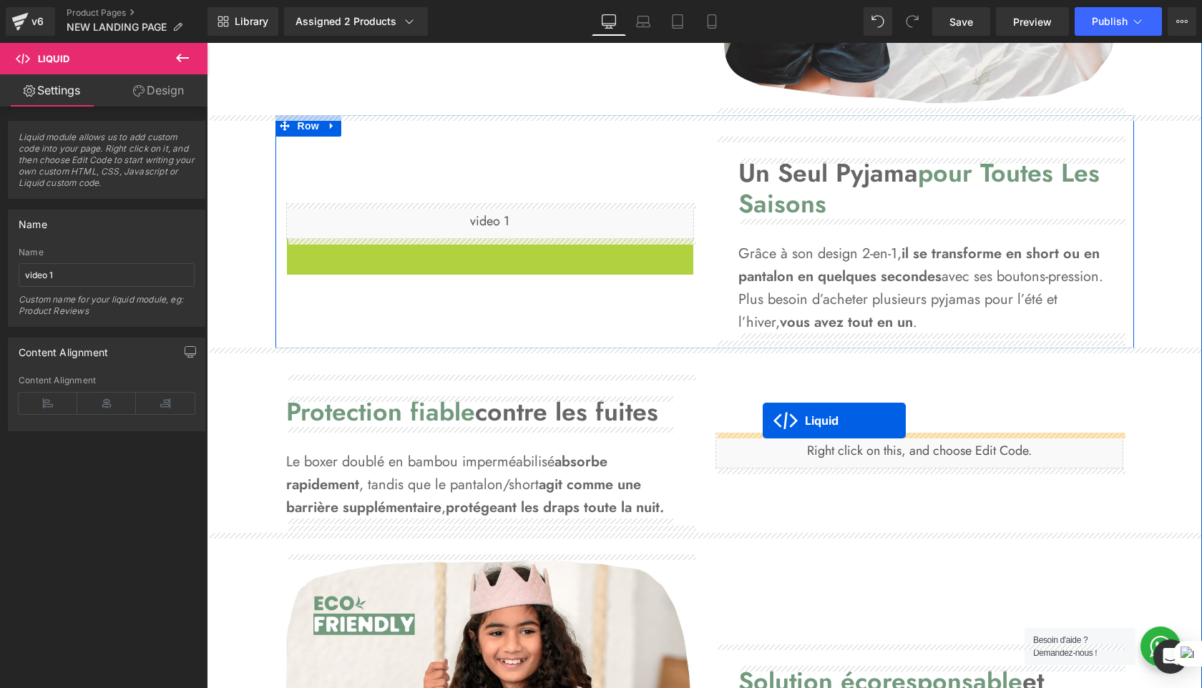
drag, startPoint x: 454, startPoint y: 252, endPoint x: 762, endPoint y: 415, distance: 348.1
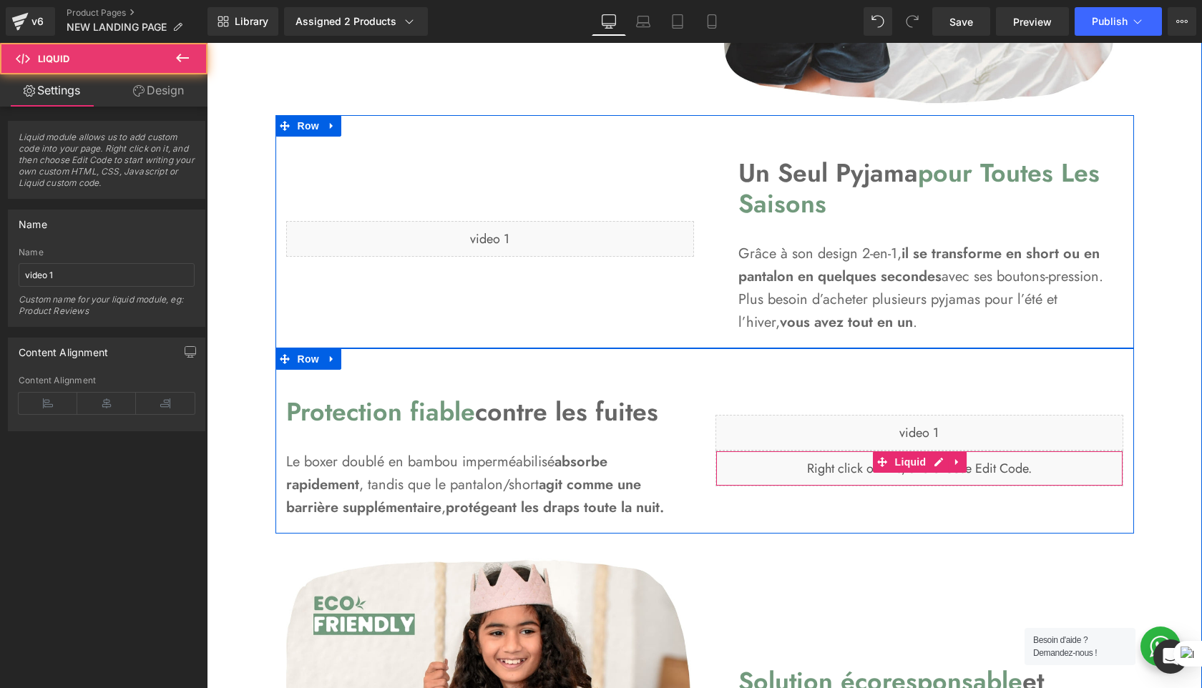
click at [905, 477] on div "Liquid" at bounding box center [919, 469] width 408 height 36
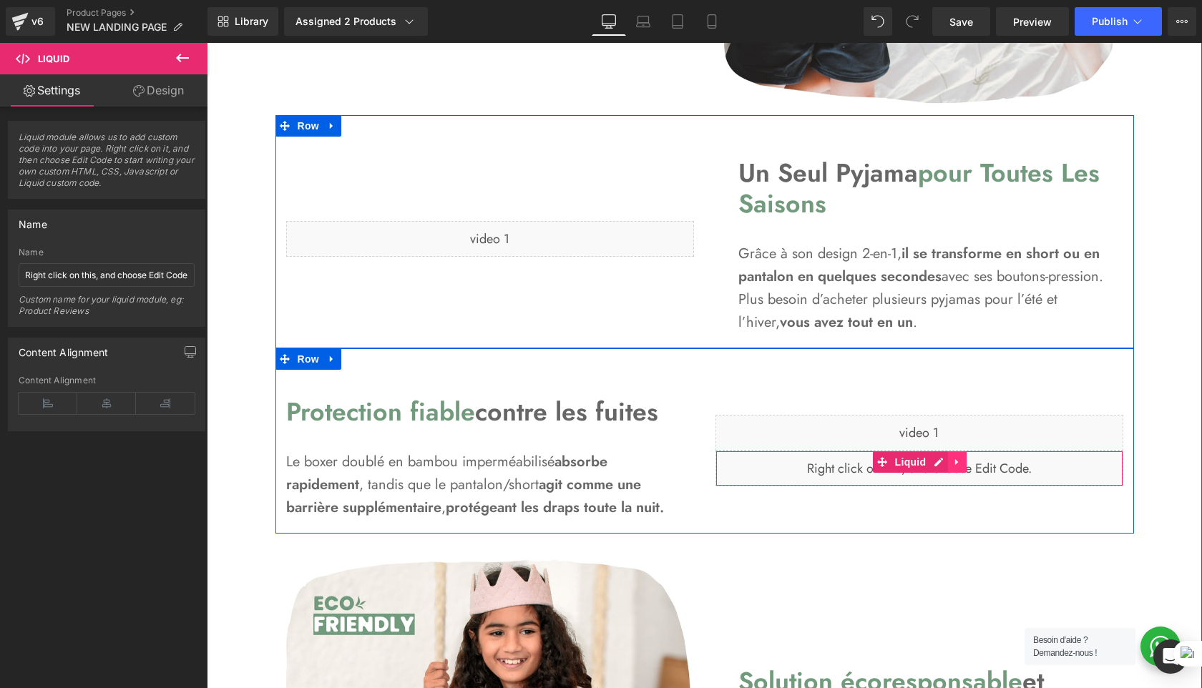
click at [958, 463] on icon at bounding box center [957, 462] width 10 height 11
click at [905, 463] on div "Liquid" at bounding box center [919, 469] width 408 height 36
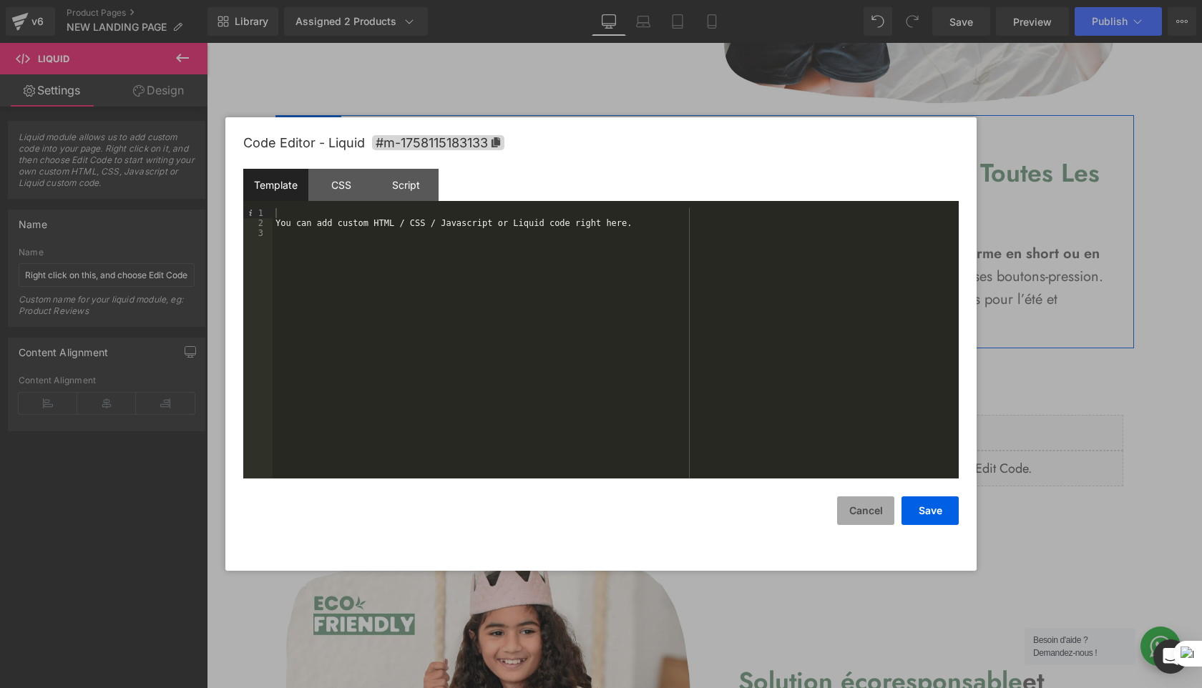
click at [866, 507] on button "Cancel" at bounding box center [865, 510] width 57 height 29
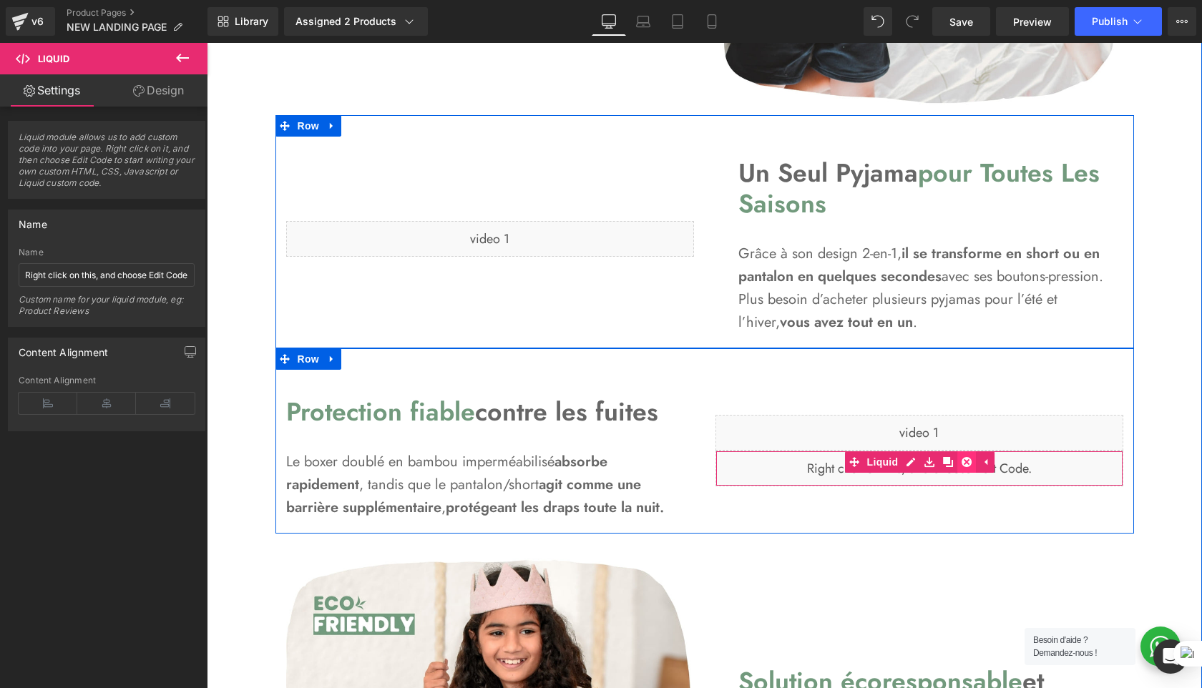
click at [966, 461] on icon at bounding box center [966, 462] width 10 height 11
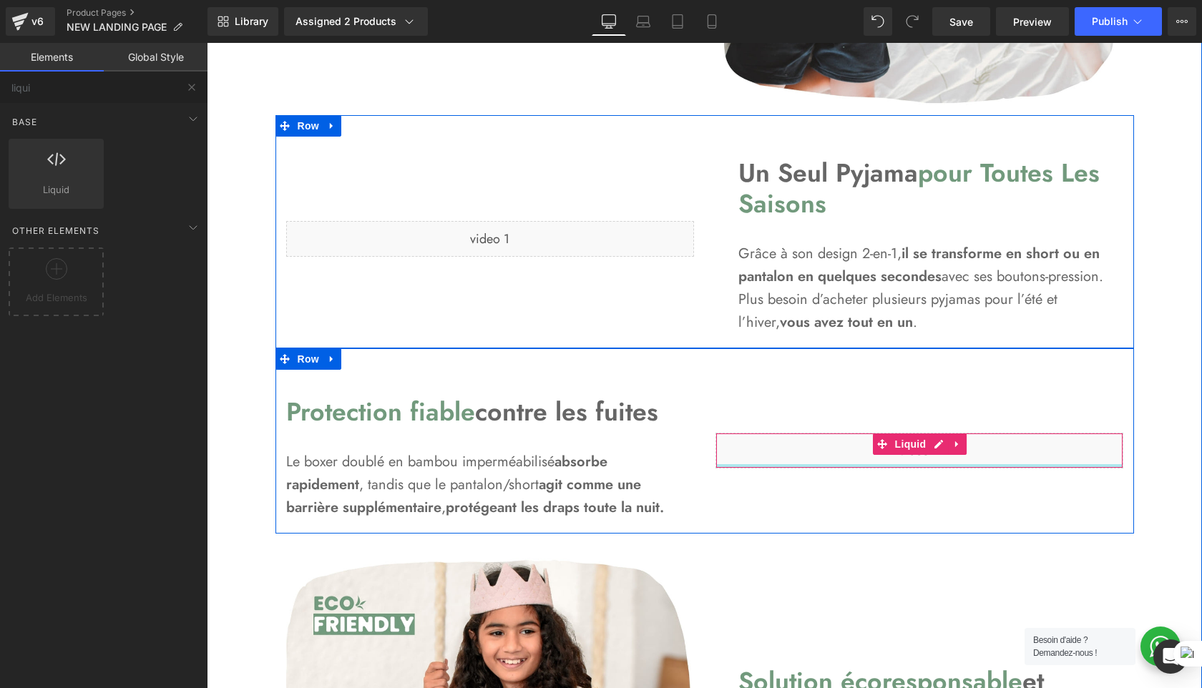
click at [825, 451] on div "Liquid" at bounding box center [919, 451] width 408 height 36
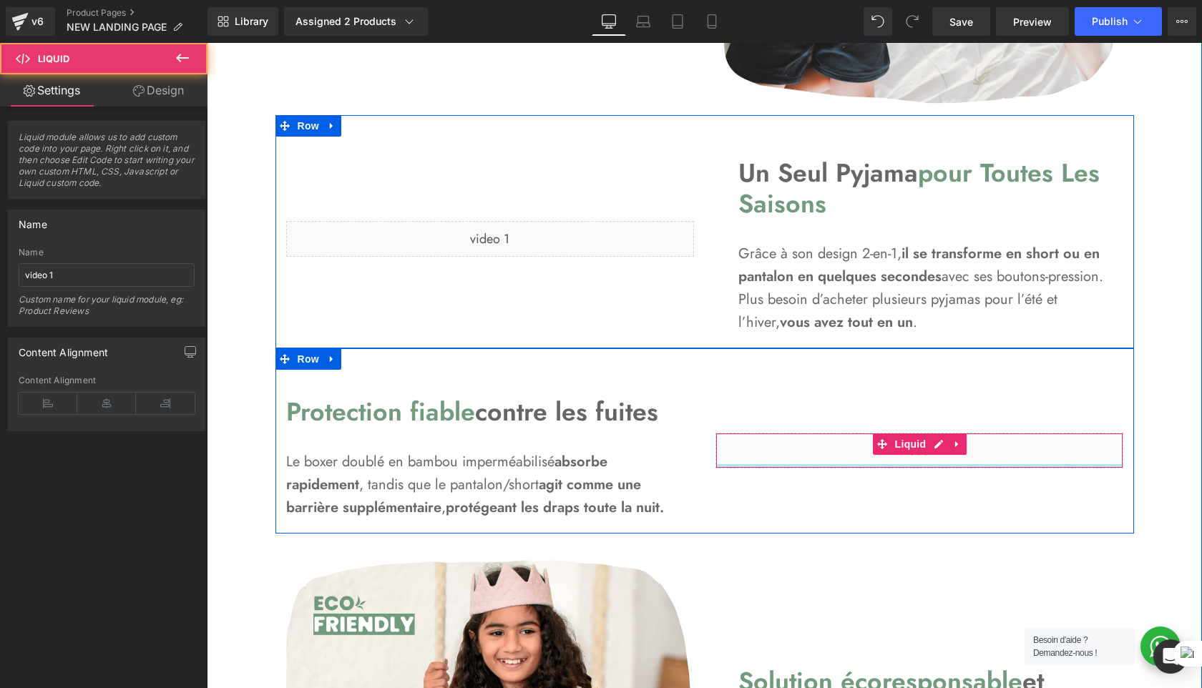
click at [825, 451] on div "Liquid" at bounding box center [919, 451] width 408 height 36
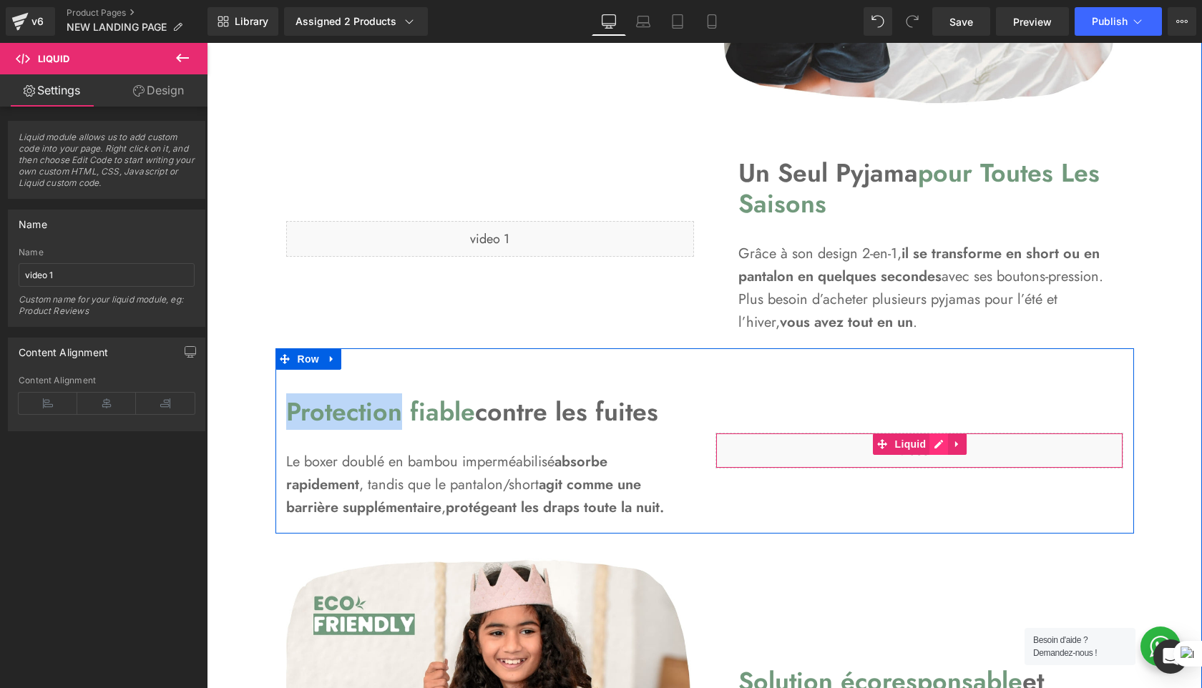
click at [933, 443] on div "Liquid" at bounding box center [919, 451] width 408 height 36
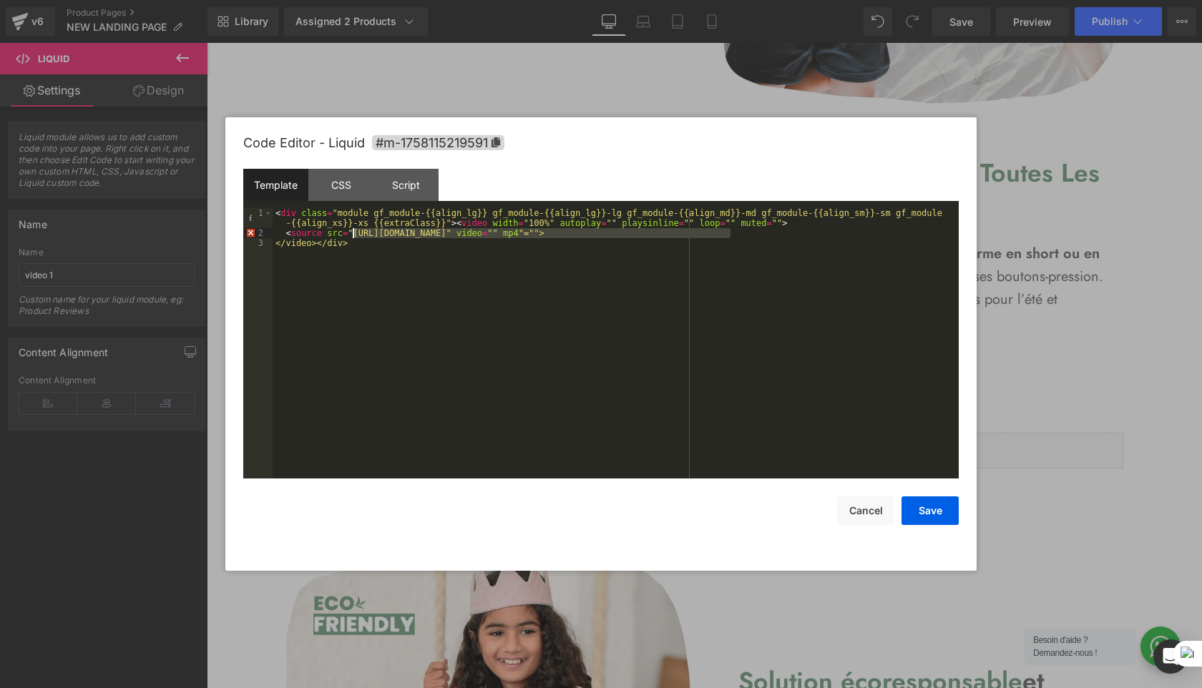
drag, startPoint x: 732, startPoint y: 232, endPoint x: 351, endPoint y: 234, distance: 381.2
click at [351, 234] on div "< div class = "module gf_module-{{align_lg}} gf_module-{{align_lg}}-lg gf_modul…" at bounding box center [615, 358] width 686 height 300
click at [658, 405] on div "< div class = "module gf_module-{{align_lg}} gf_module-{{align_lg}}-lg gf_modul…" at bounding box center [615, 358] width 686 height 300
click at [909, 514] on button "Save" at bounding box center [929, 510] width 57 height 29
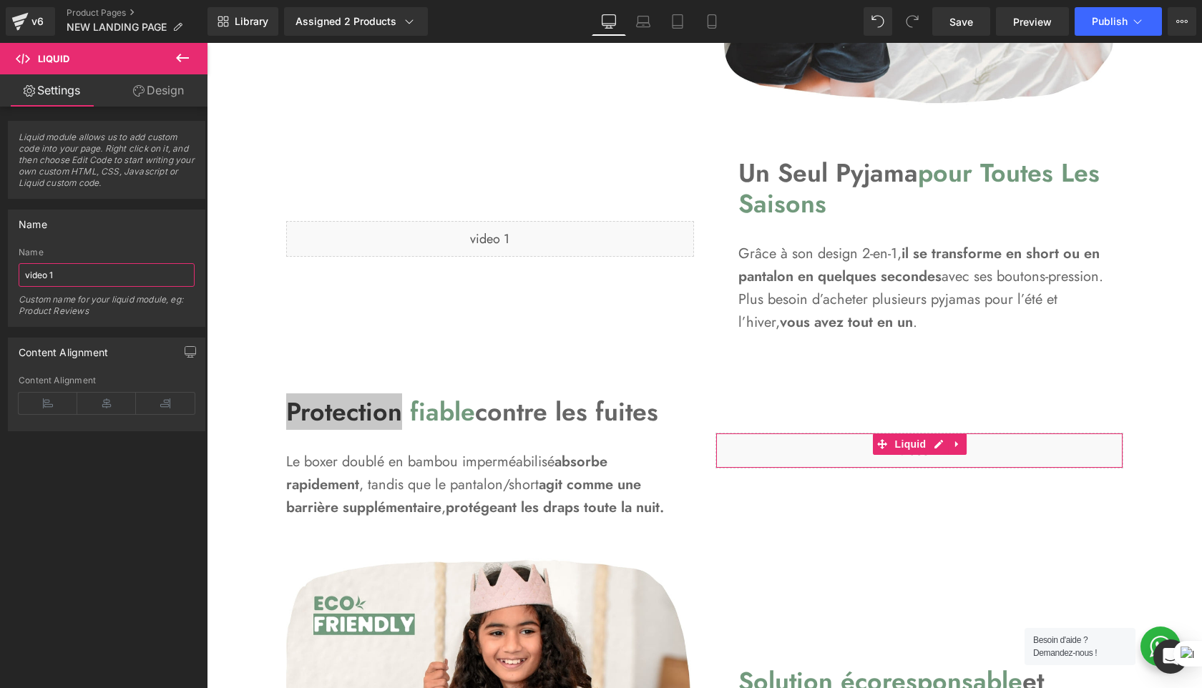
click at [96, 265] on input "video 1" at bounding box center [107, 275] width 176 height 24
click at [79, 273] on input "video 1" at bounding box center [107, 275] width 176 height 24
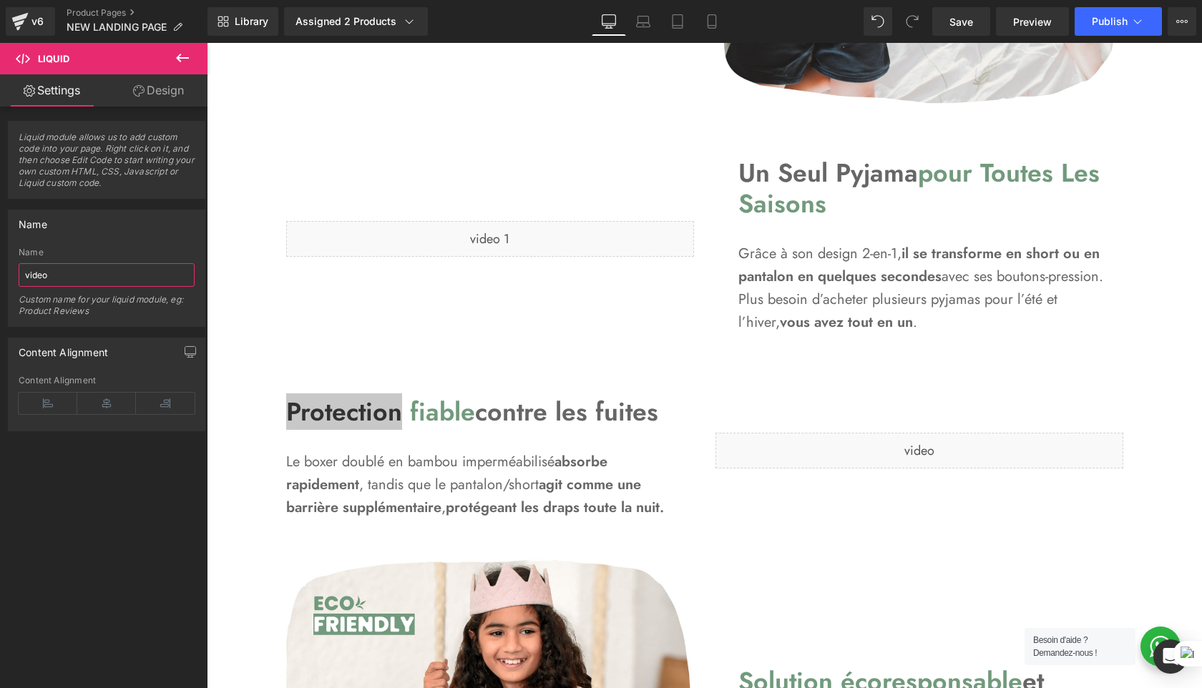
type input "video 2"
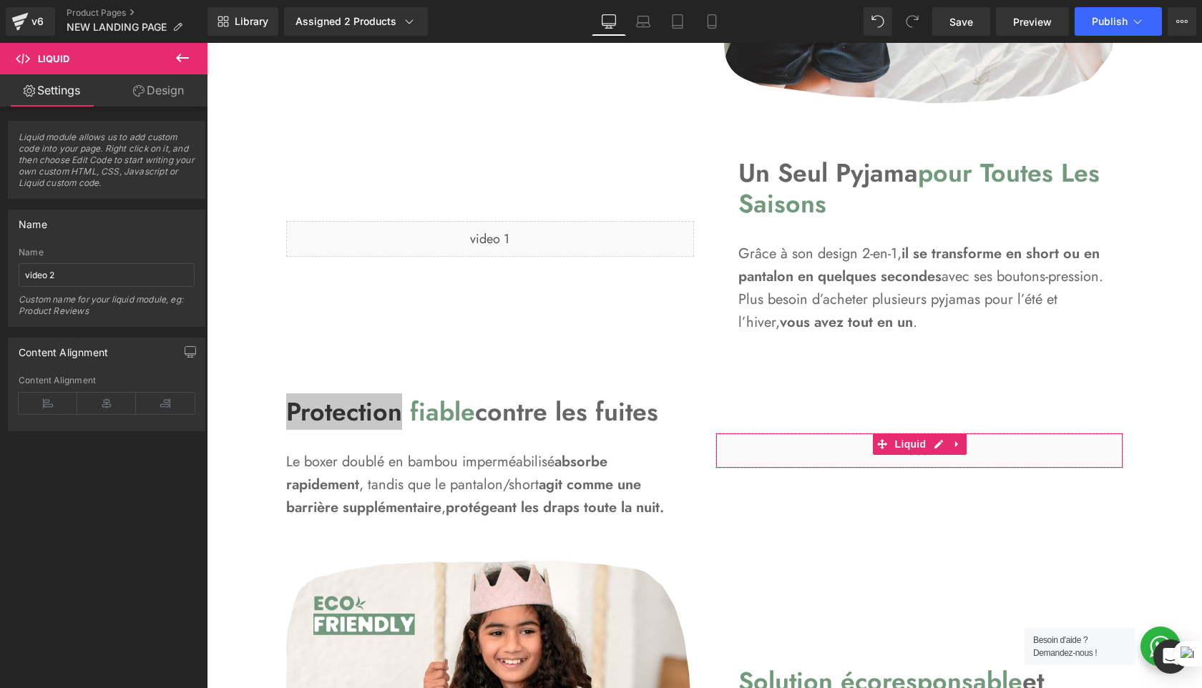
click at [165, 102] on link "Design" at bounding box center [159, 90] width 104 height 32
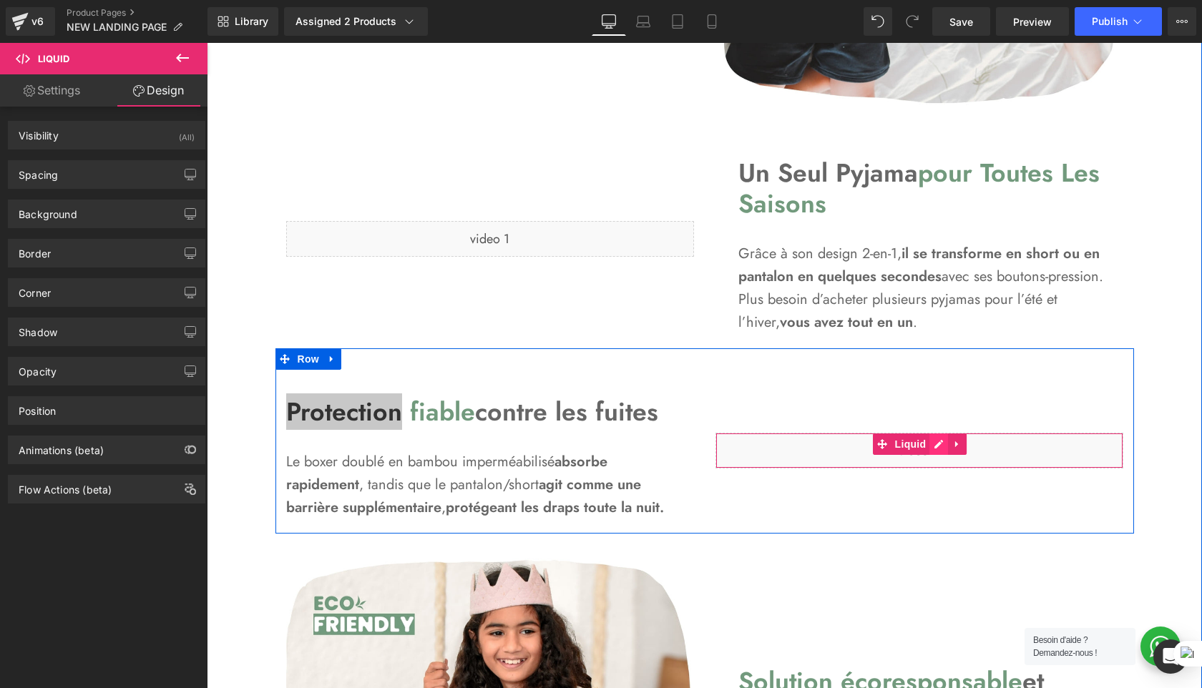
click at [943, 450] on div "Liquid" at bounding box center [919, 451] width 408 height 36
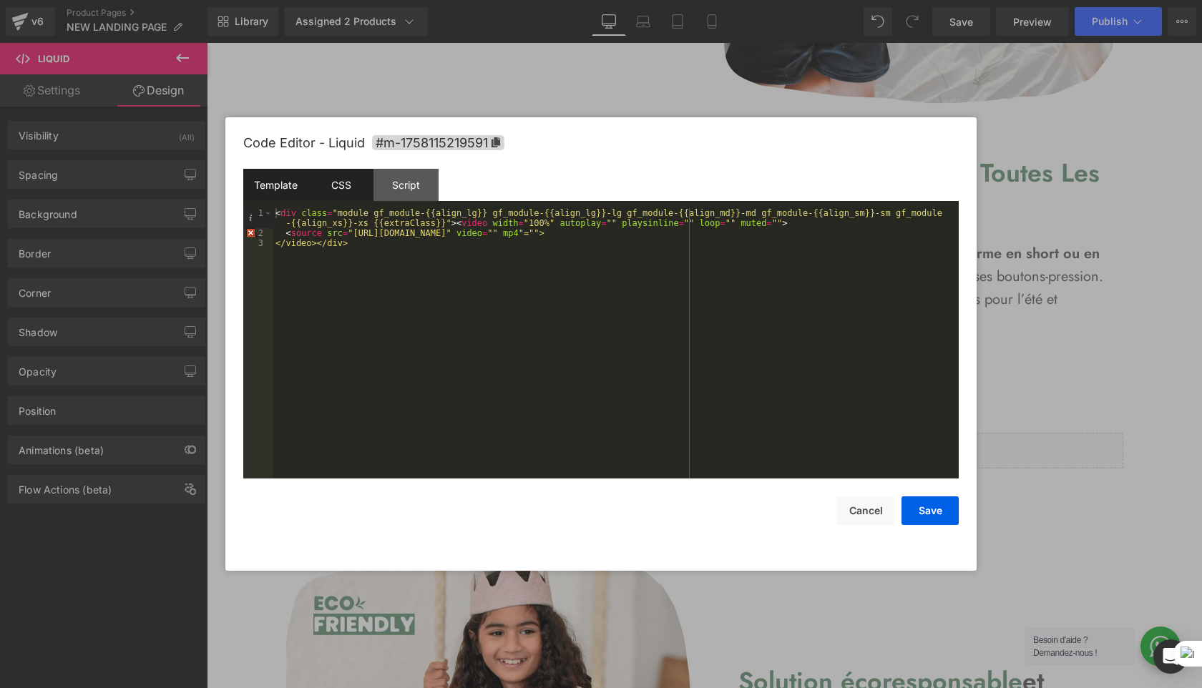
click at [323, 185] on div "CSS" at bounding box center [340, 185] width 65 height 32
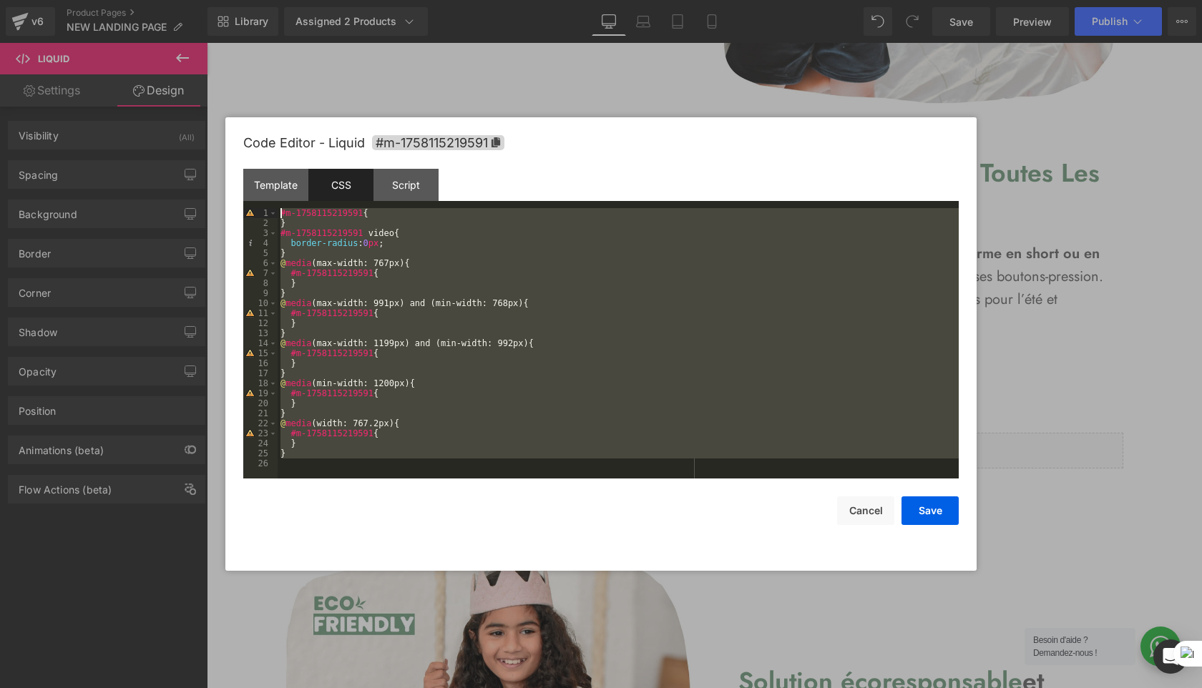
drag, startPoint x: 324, startPoint y: 461, endPoint x: 261, endPoint y: 160, distance: 307.6
click at [261, 160] on div "Code Editor - Liquid #m-1758115219591 Template CSS Script Data 1 2 3 < div clas…" at bounding box center [600, 343] width 715 height 453
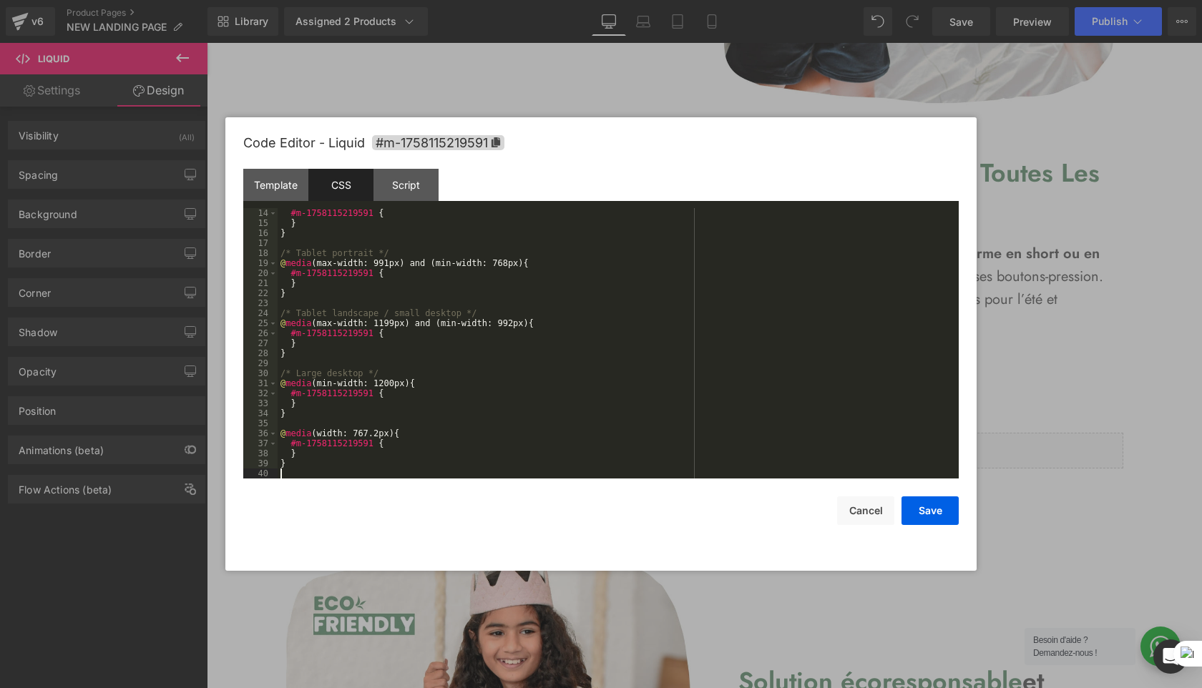
scroll to position [130, 0]
click at [420, 200] on div "Script" at bounding box center [405, 185] width 65 height 32
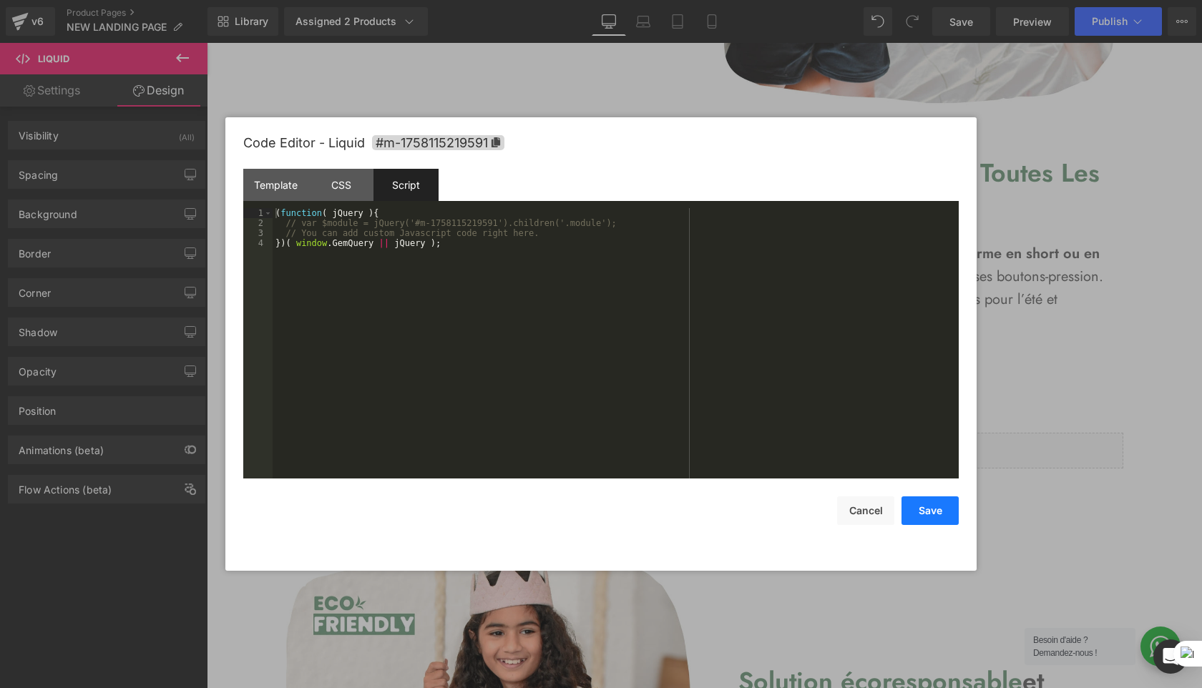
click at [942, 515] on button "Save" at bounding box center [929, 510] width 57 height 29
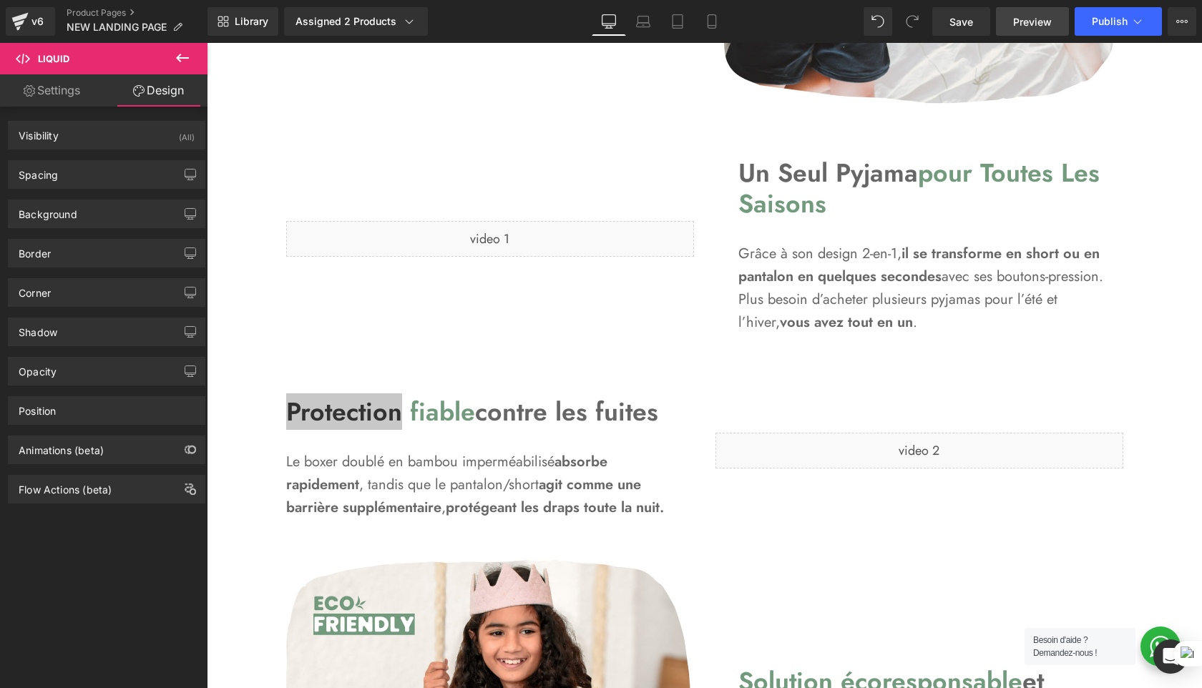
click at [1052, 19] on link "Preview" at bounding box center [1032, 21] width 73 height 29
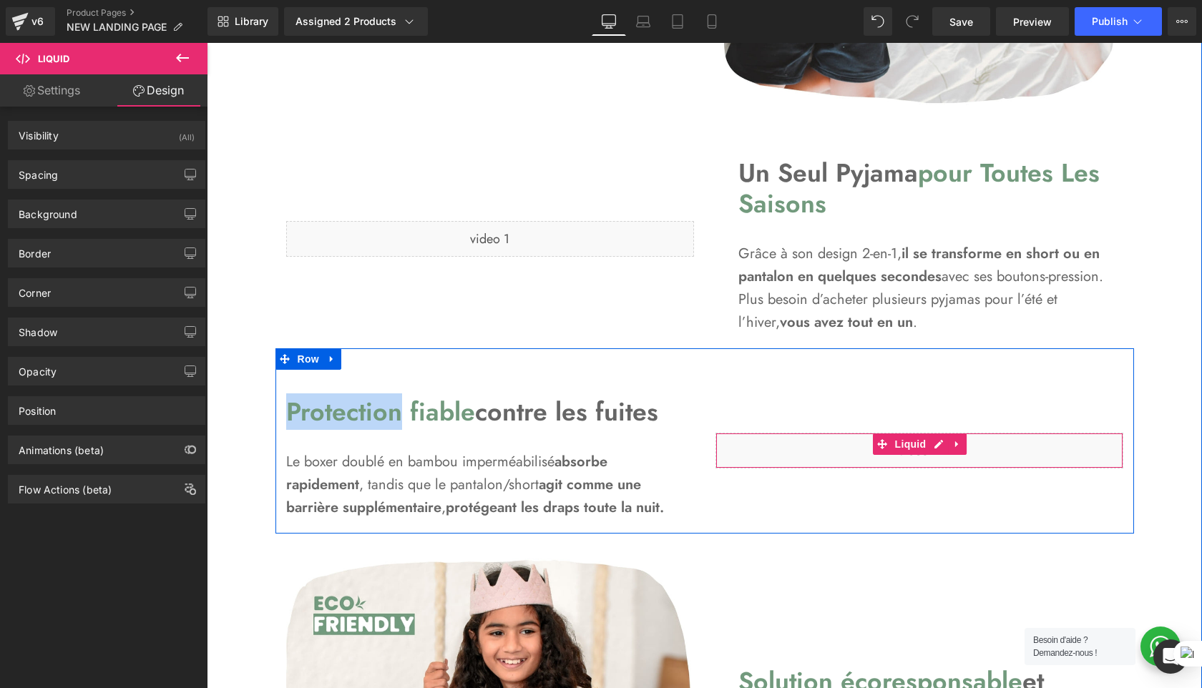
click at [907, 461] on div "Liquid" at bounding box center [919, 451] width 408 height 36
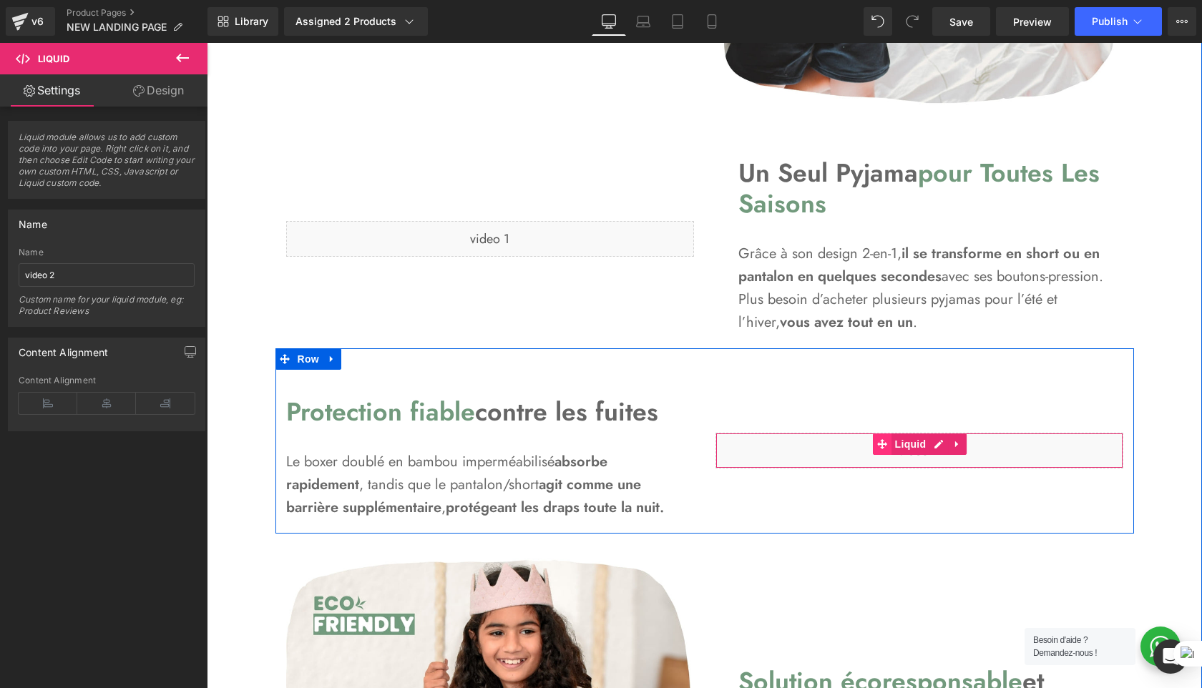
click at [880, 438] on span at bounding box center [882, 443] width 19 height 21
click at [934, 441] on div "Liquid" at bounding box center [919, 451] width 408 height 36
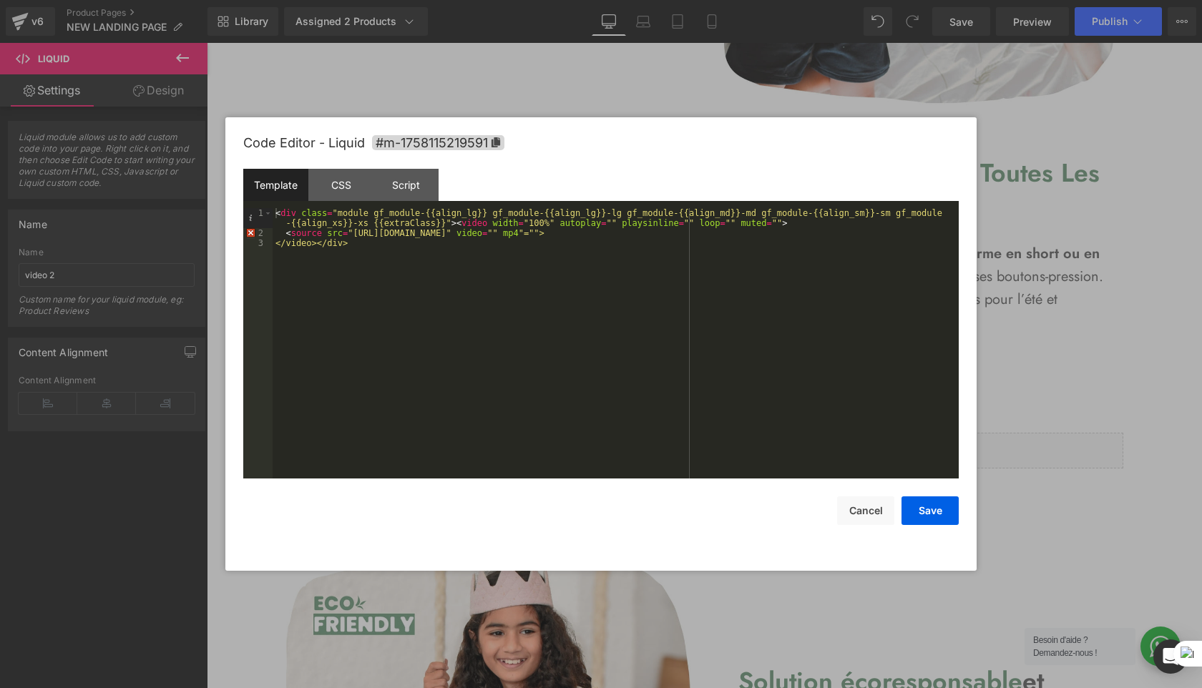
click at [345, 215] on div "< div class = "module gf_module-{{align_lg}} gf_module-{{align_lg}}-lg gf_modul…" at bounding box center [615, 358] width 686 height 300
click at [309, 227] on div "< div class = "module gf_module-{{align_lg}} gf_module-{{align_lg}}-lg gf_modul…" at bounding box center [615, 358] width 686 height 300
click at [369, 244] on div "< div class = "module gf_module-{{align_lg}} gf_module-{{align_lg}}-lg gf_modul…" at bounding box center [615, 358] width 686 height 300
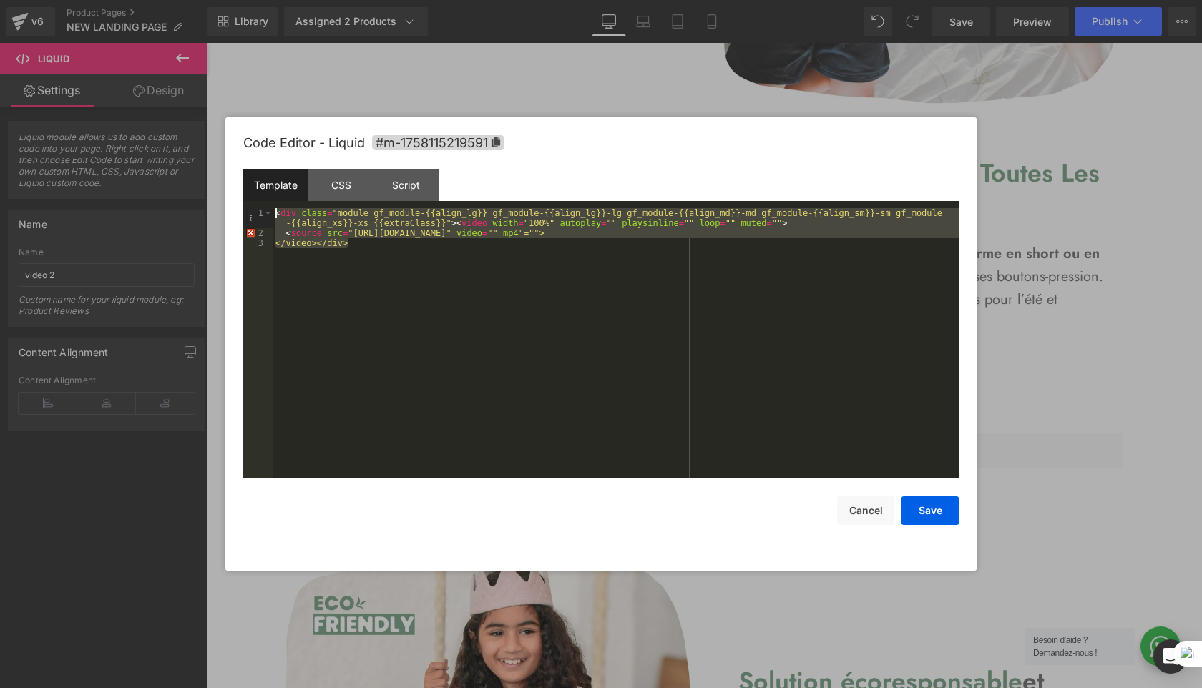
drag, startPoint x: 357, startPoint y: 245, endPoint x: 248, endPoint y: 192, distance: 120.6
click at [248, 192] on div "Template CSS Script Data 1 2 3 < div class = "module gf_module-{{align_lg}} gf_…" at bounding box center [600, 324] width 715 height 310
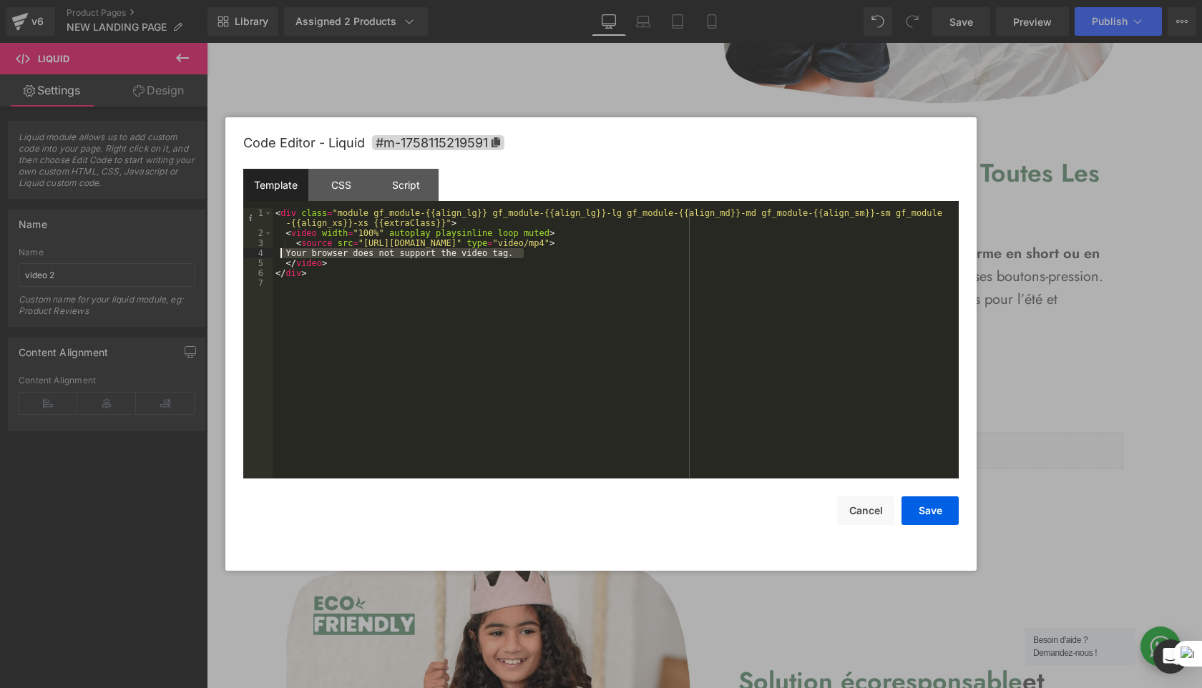
drag, startPoint x: 527, startPoint y: 256, endPoint x: 280, endPoint y: 252, distance: 246.8
click at [280, 252] on div "< div class = "module gf_module-{{align_lg}} gf_module-{{align_lg}}-lg gf_modul…" at bounding box center [615, 358] width 686 height 300
click at [936, 505] on button "Save" at bounding box center [929, 510] width 57 height 29
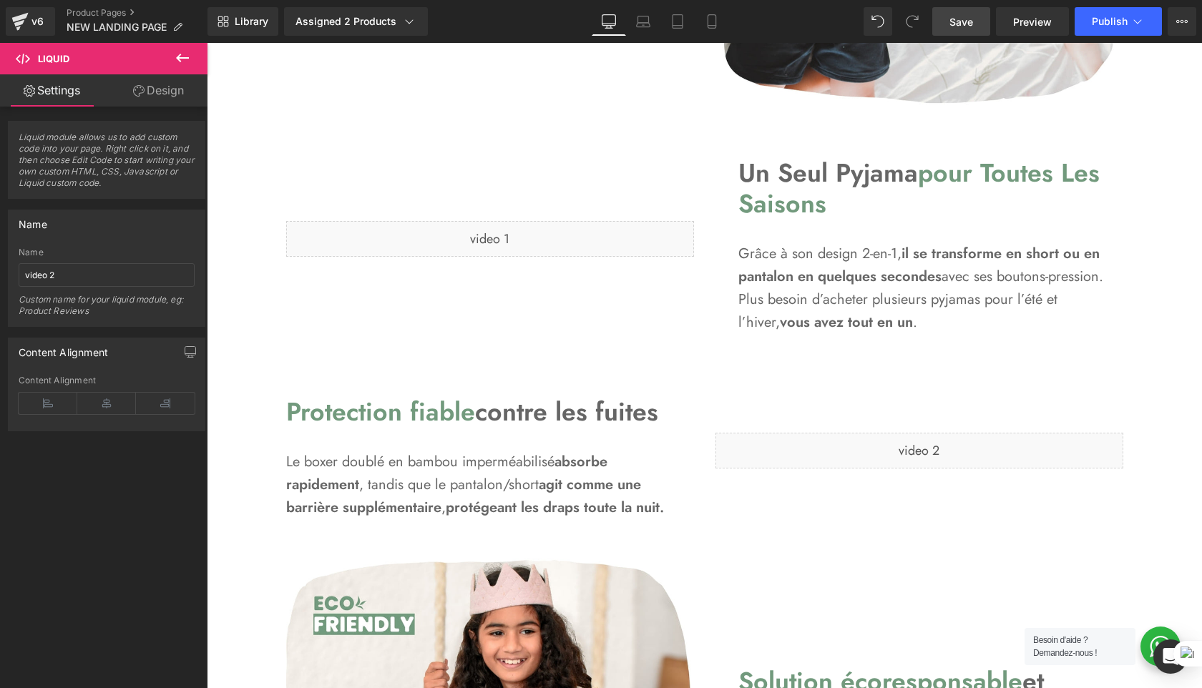
click at [980, 21] on link "Save" at bounding box center [961, 21] width 58 height 29
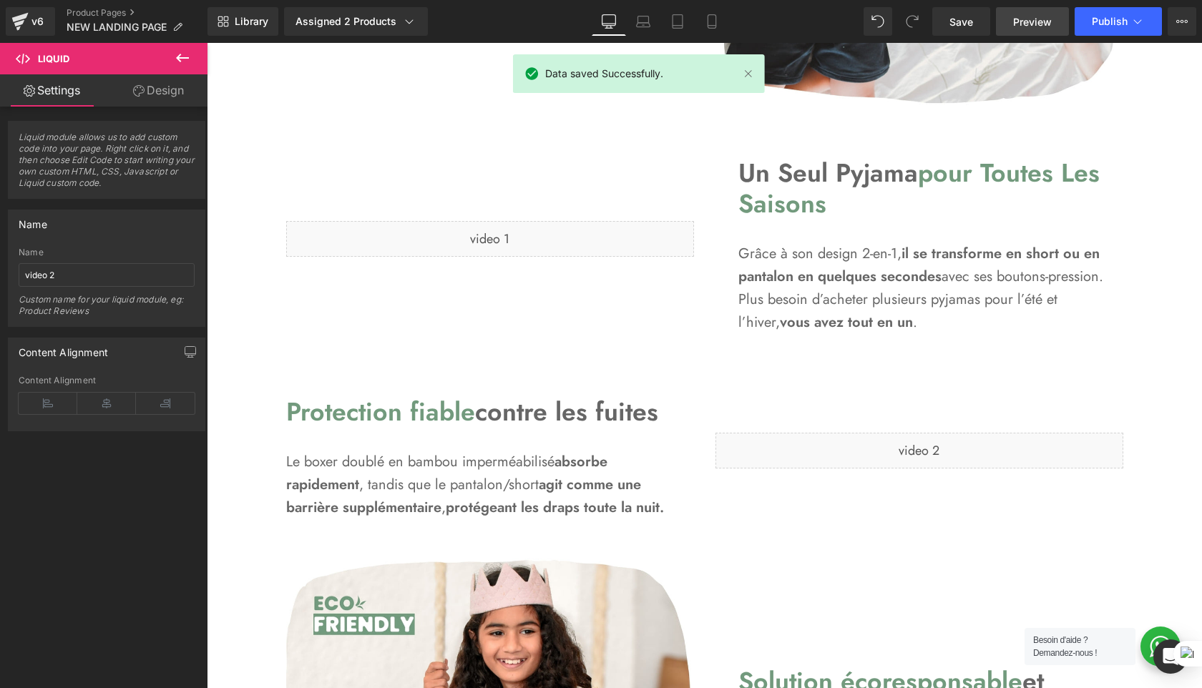
click at [1039, 22] on span "Preview" at bounding box center [1032, 21] width 39 height 15
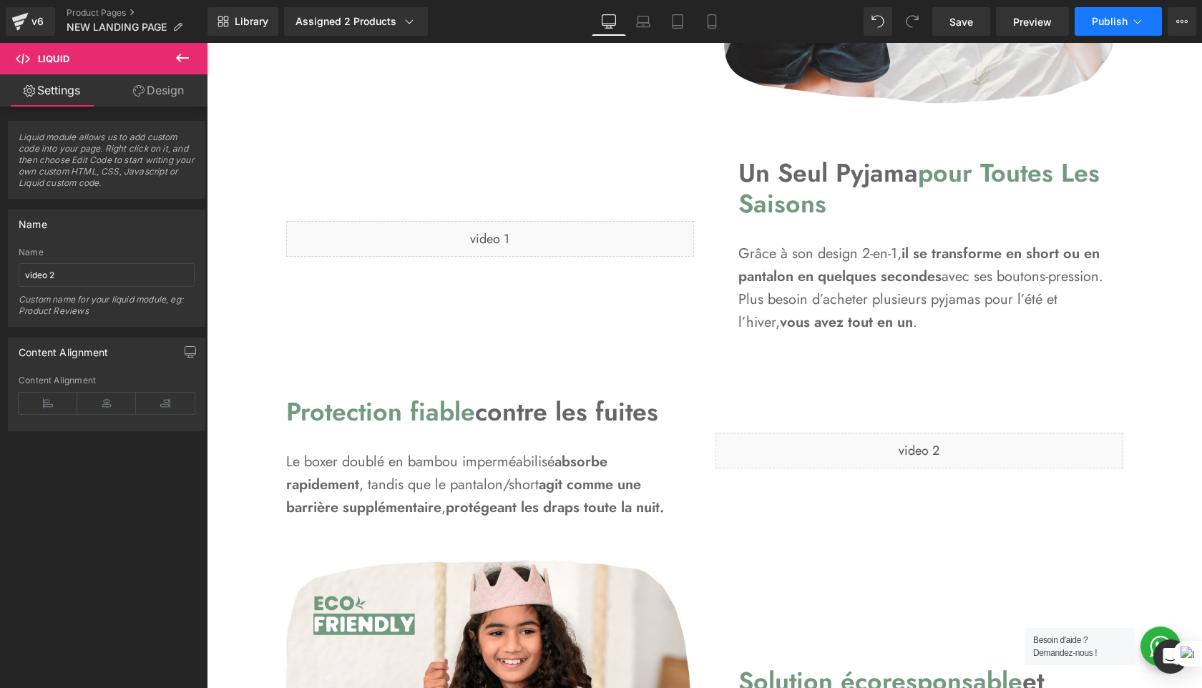
click at [1114, 26] on span "Publish" at bounding box center [1109, 21] width 36 height 11
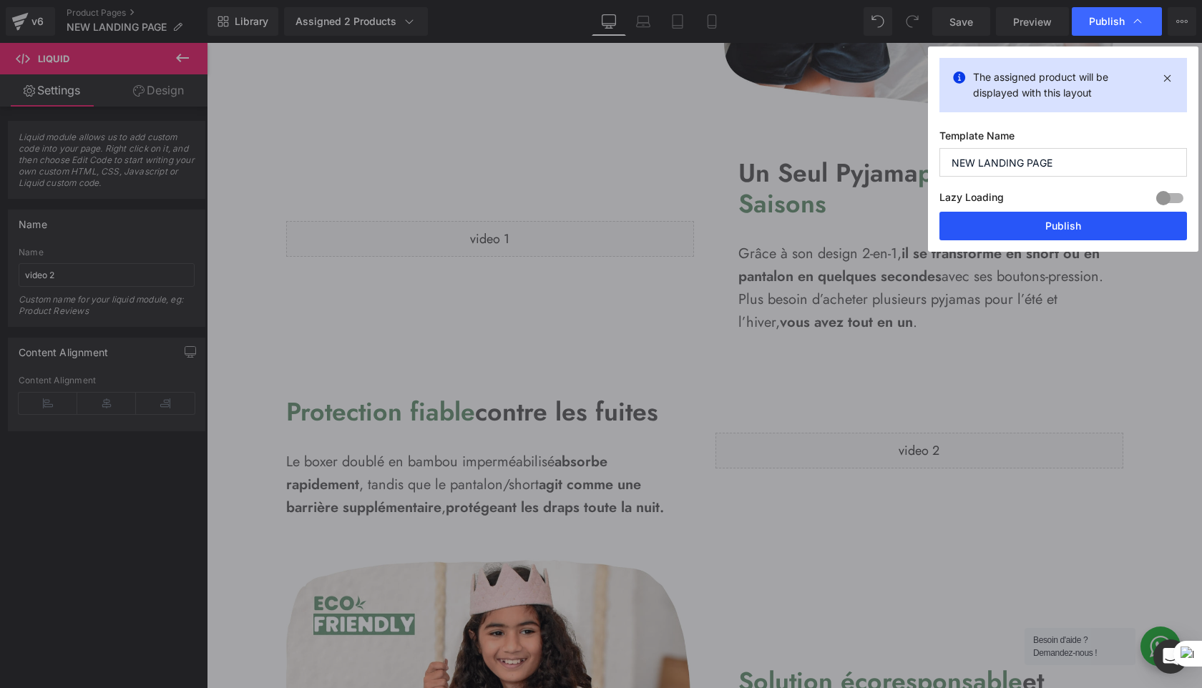
click at [1123, 226] on button "Publish" at bounding box center [1062, 226] width 247 height 29
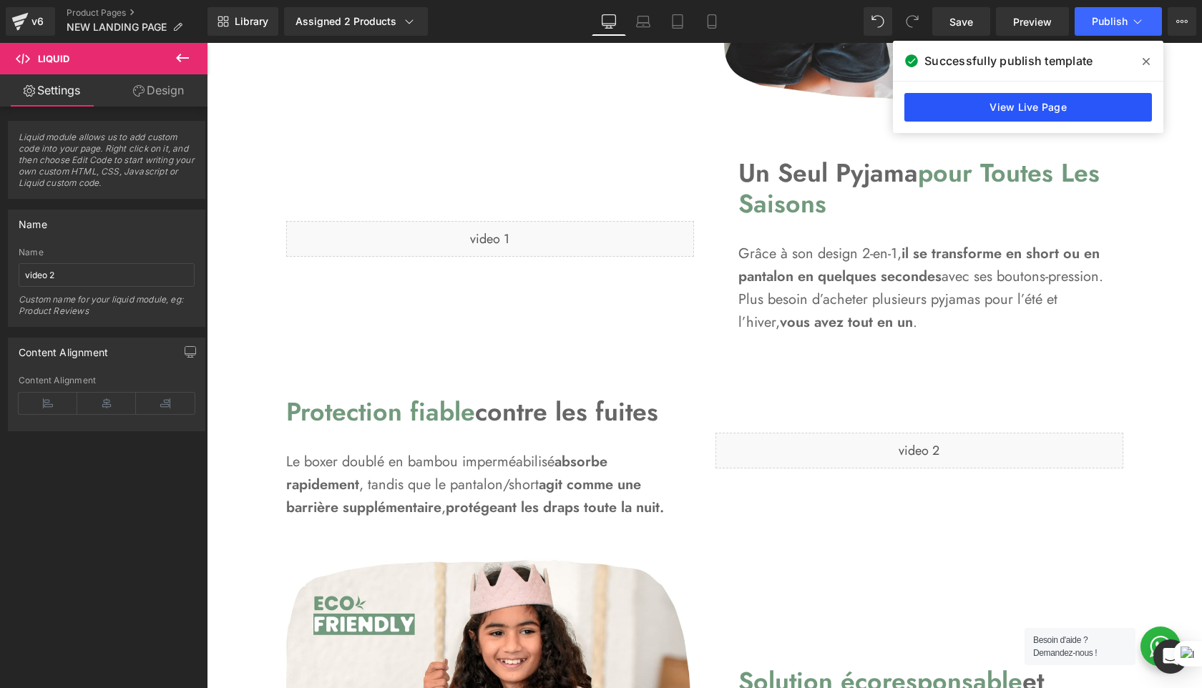
click at [1084, 105] on link "View Live Page" at bounding box center [1027, 107] width 247 height 29
